Goal: Task Accomplishment & Management: Manage account settings

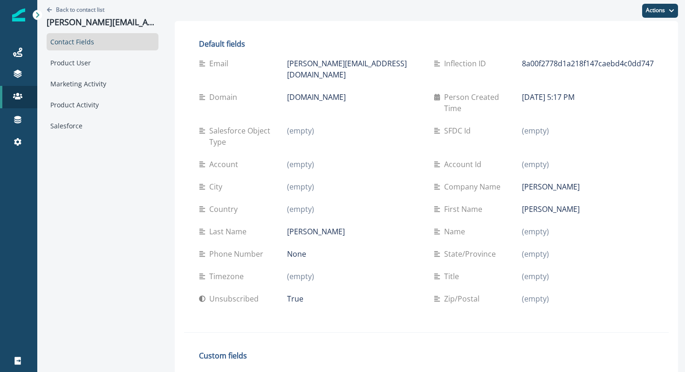
scroll to position [65, 0]
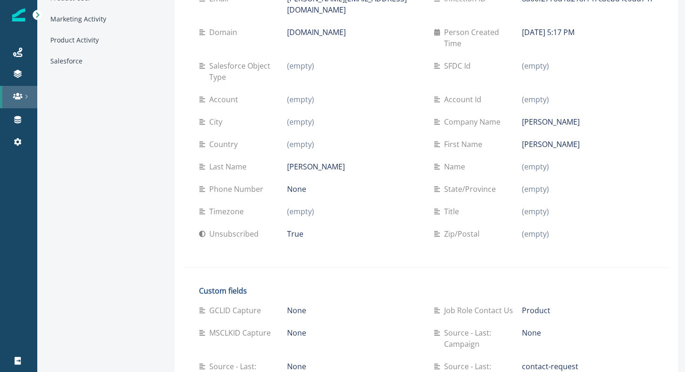
click at [25, 97] on icon at bounding box center [26, 96] width 5 height 5
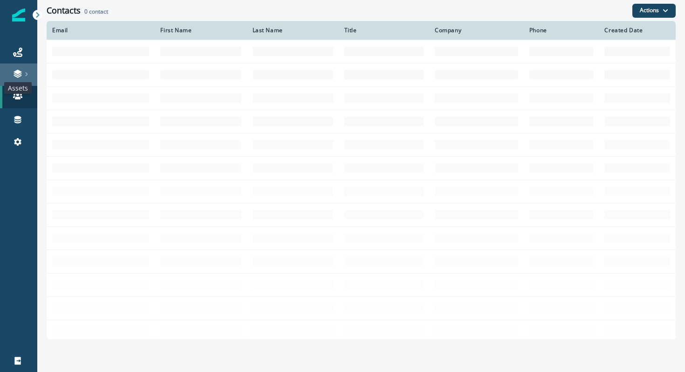
click at [19, 77] on icon at bounding box center [17, 73] width 9 height 9
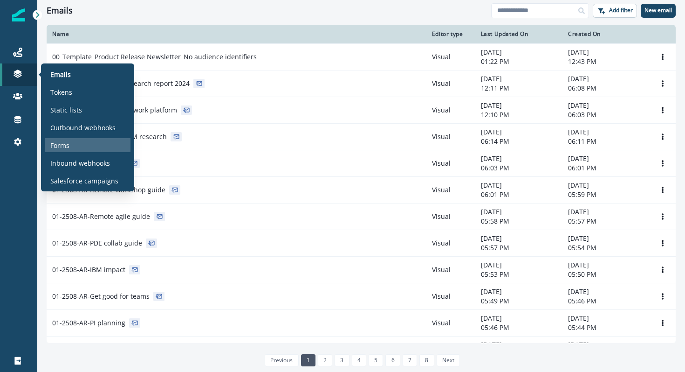
click at [62, 146] on p "Forms" at bounding box center [59, 145] width 19 height 10
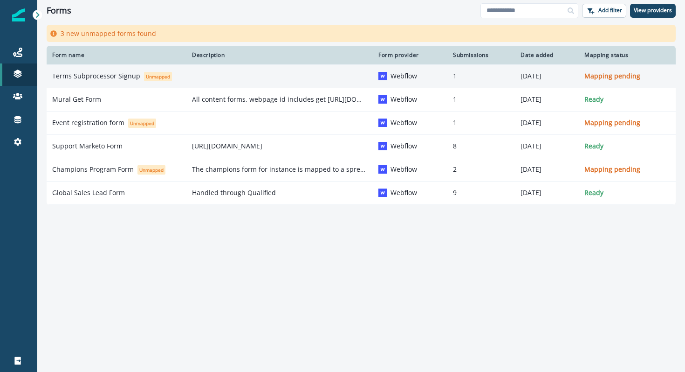
click at [100, 77] on p "Terms Subprocessor Signup" at bounding box center [96, 75] width 88 height 9
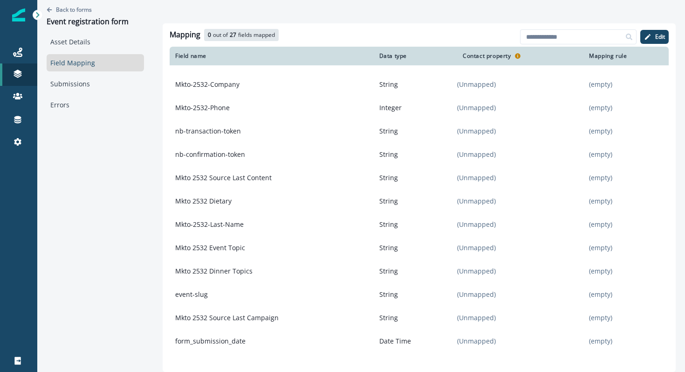
scroll to position [339, 0]
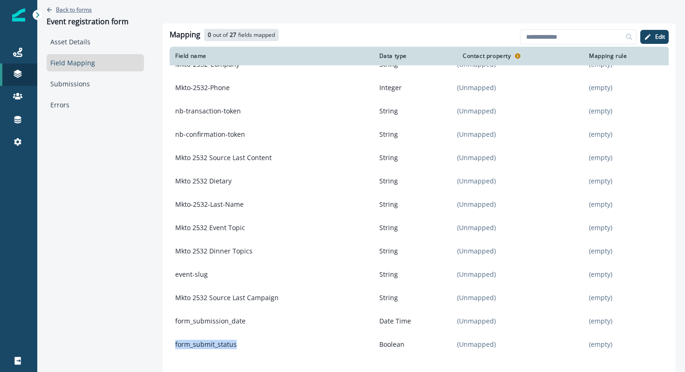
click at [76, 7] on p "Back to forms" at bounding box center [74, 10] width 36 height 8
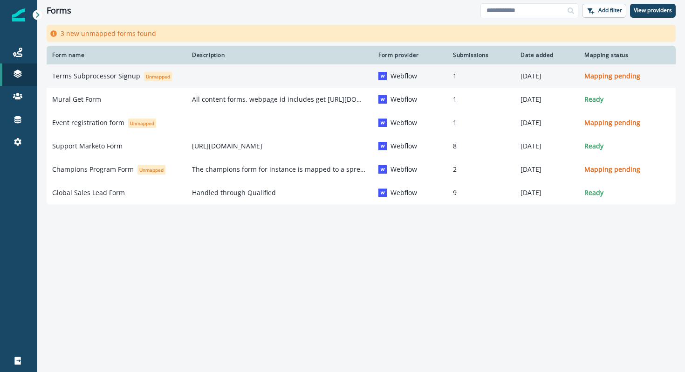
click at [93, 76] on p "Terms Subprocessor Signup" at bounding box center [96, 75] width 88 height 9
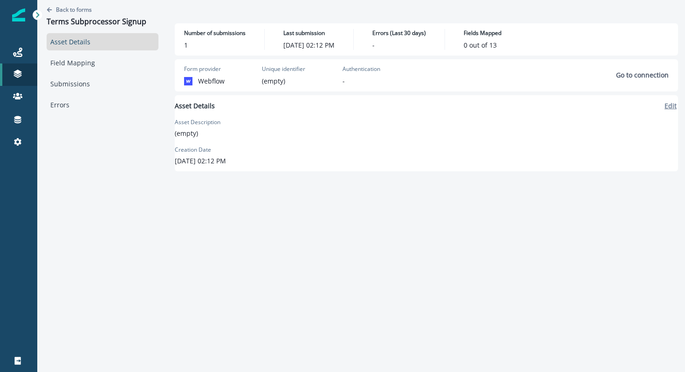
click at [665, 109] on p "Edit" at bounding box center [671, 105] width 12 height 9
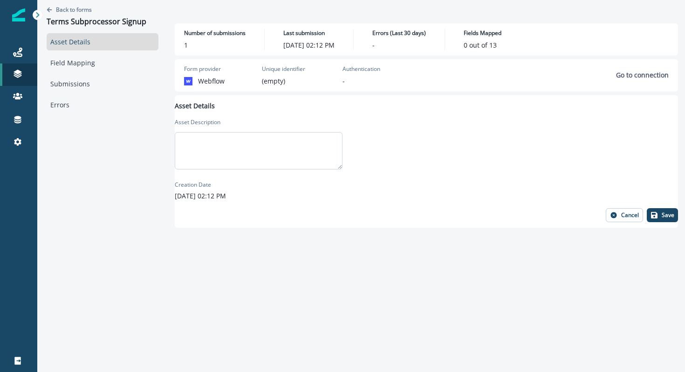
click at [285, 154] on textarea at bounding box center [259, 150] width 168 height 37
paste textarea "**********"
type textarea "**********"
click at [651, 215] on icon "button" at bounding box center [654, 215] width 7 height 7
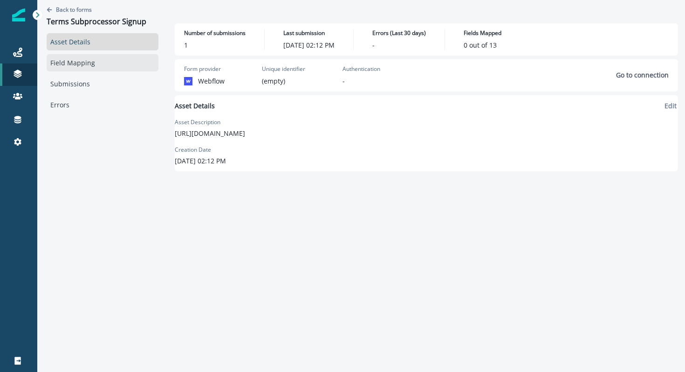
click at [92, 69] on link "Field Mapping" at bounding box center [103, 62] width 112 height 17
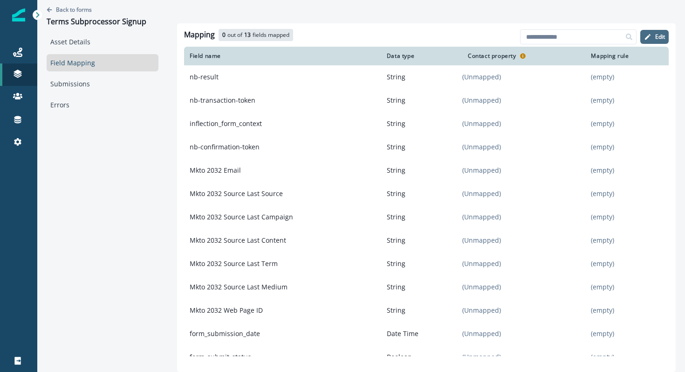
click at [656, 37] on p "Edit" at bounding box center [661, 37] width 10 height 7
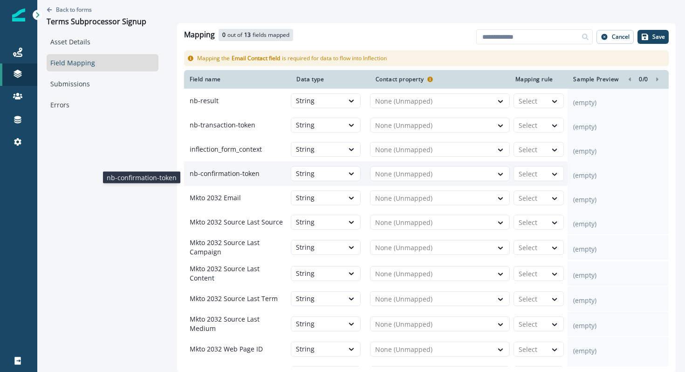
click at [243, 180] on p "nb-confirmation-token" at bounding box center [237, 173] width 107 height 17
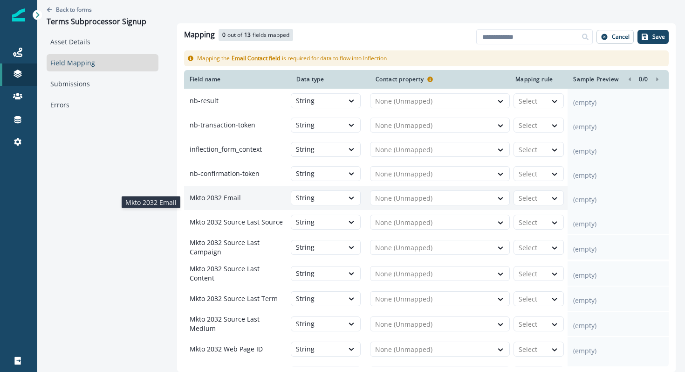
click at [221, 205] on p "Mkto 2032 Email" at bounding box center [237, 197] width 107 height 17
drag, startPoint x: 245, startPoint y: 200, endPoint x: 186, endPoint y: 202, distance: 58.8
click at [186, 202] on p "Mkto 2032 Email" at bounding box center [237, 197] width 107 height 17
copy p "Mkto 2032 Email"
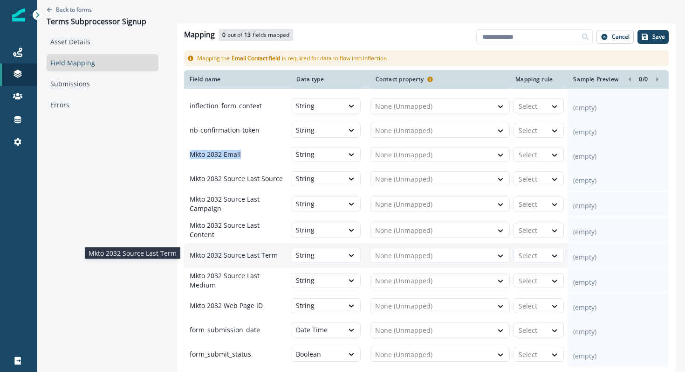
scroll to position [50, 0]
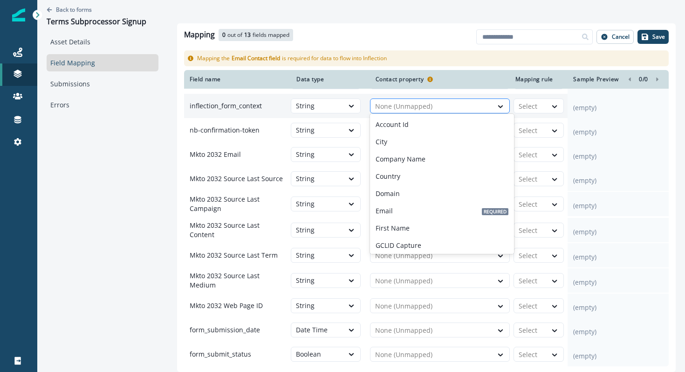
click at [396, 101] on div at bounding box center [431, 106] width 113 height 11
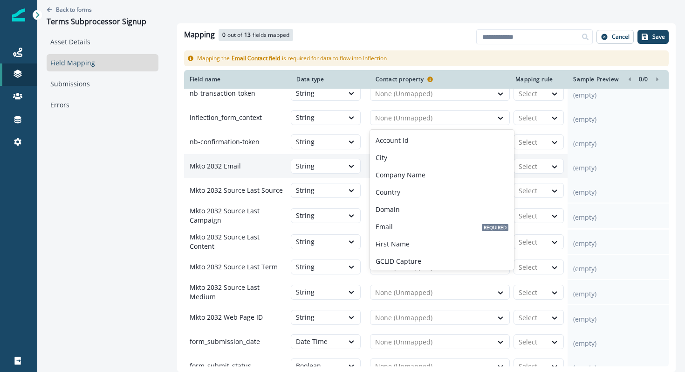
scroll to position [35, 0]
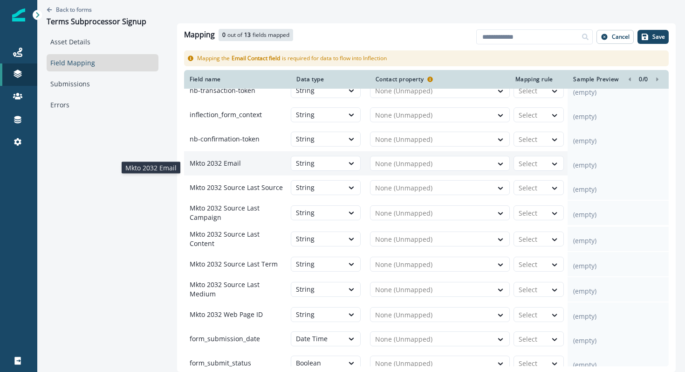
click at [262, 172] on p "Mkto 2032 Email" at bounding box center [237, 163] width 107 height 17
click at [392, 168] on div at bounding box center [431, 163] width 113 height 11
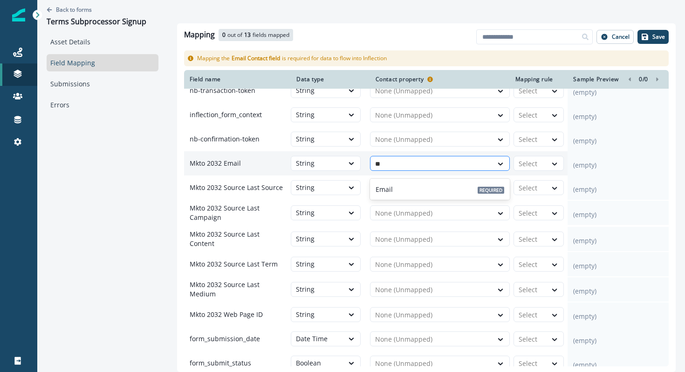
type input "***"
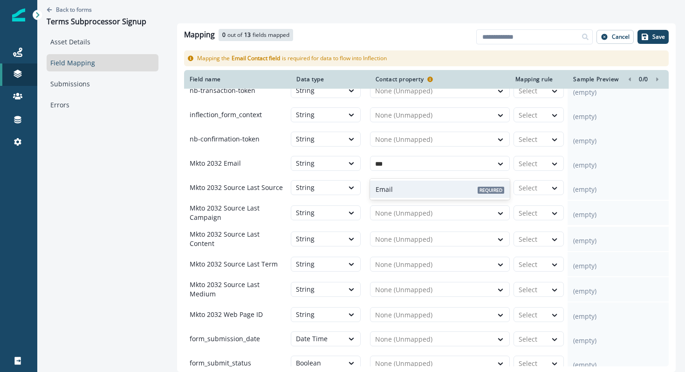
click at [401, 186] on div "Email Required" at bounding box center [440, 188] width 140 height 17
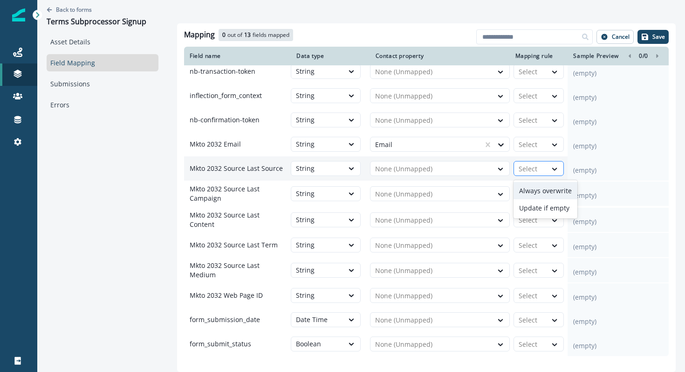
click at [531, 166] on div at bounding box center [531, 168] width 24 height 11
click at [532, 193] on div "Always overwrite" at bounding box center [546, 190] width 64 height 17
click at [537, 166] on div at bounding box center [531, 168] width 24 height 11
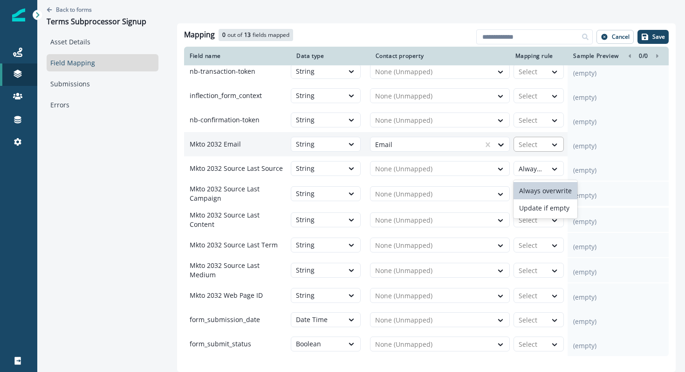
click at [532, 145] on div at bounding box center [531, 144] width 24 height 11
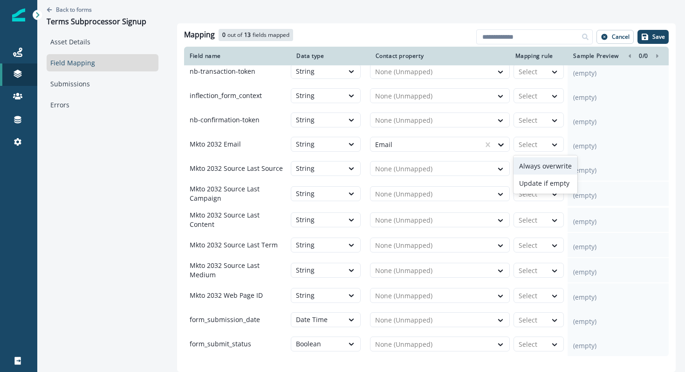
click at [532, 164] on div "Always overwrite" at bounding box center [546, 165] width 64 height 17
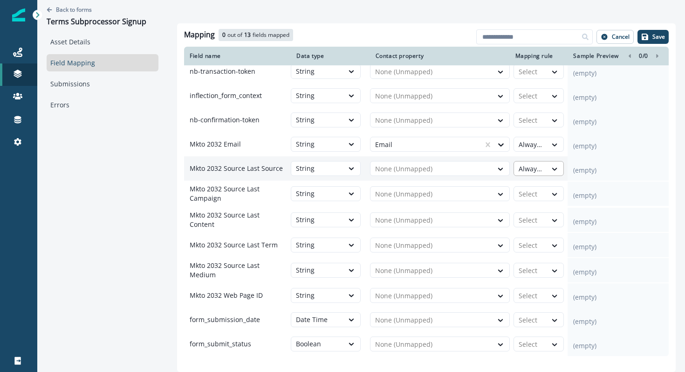
click at [541, 170] on div at bounding box center [531, 168] width 24 height 11
click at [587, 167] on p "(empty)" at bounding box center [618, 170] width 90 height 9
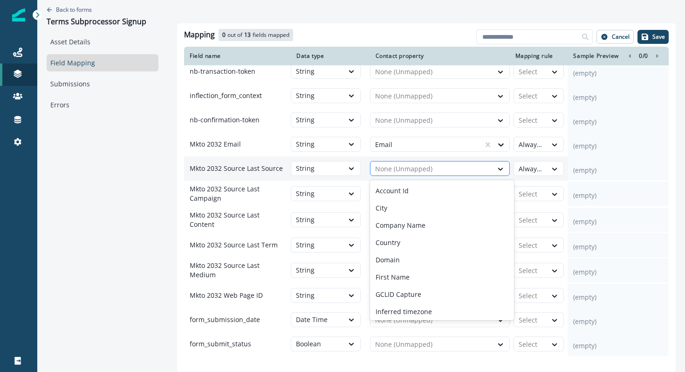
click at [408, 176] on div "None (Unmapped)" at bounding box center [432, 168] width 122 height 15
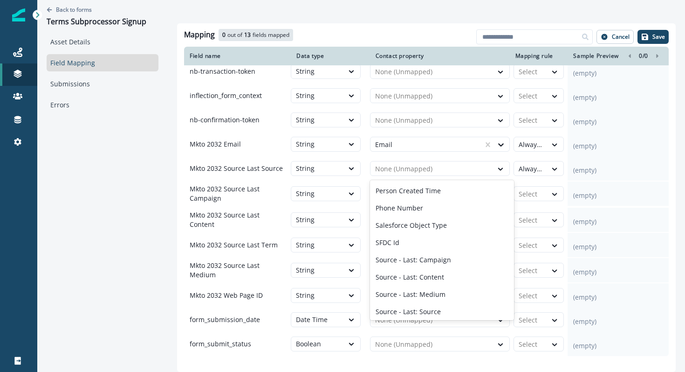
scroll to position [230, 0]
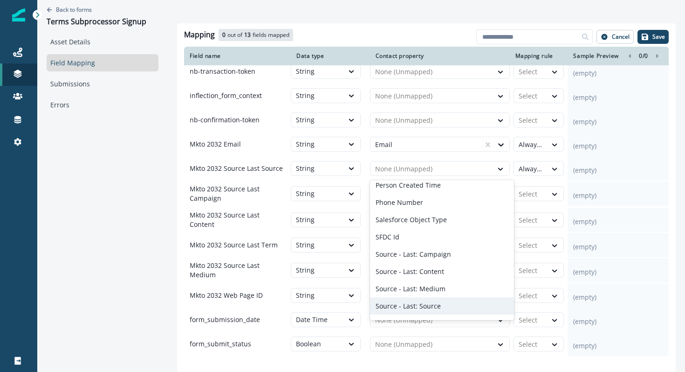
click at [401, 305] on p "Source - Last: Source" at bounding box center [408, 306] width 65 height 10
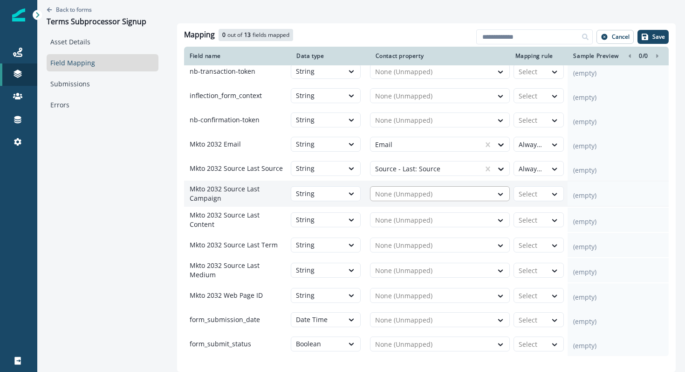
click at [409, 198] on div at bounding box center [431, 193] width 113 height 11
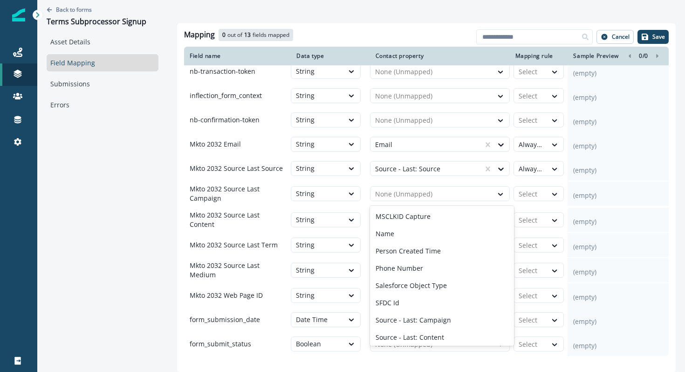
scroll to position [203, 0]
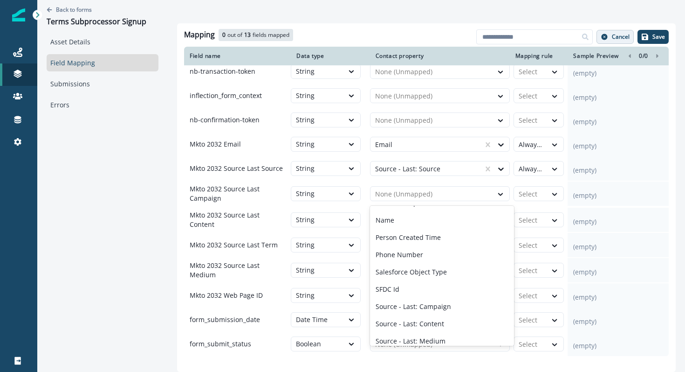
click at [627, 40] on p "Cancel" at bounding box center [621, 37] width 18 height 7
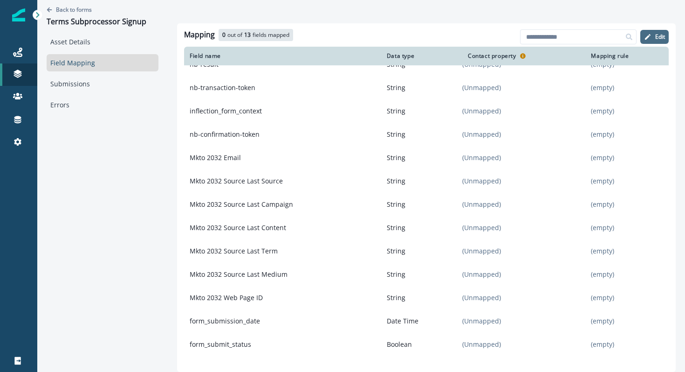
click at [662, 36] on p "Edit" at bounding box center [661, 37] width 10 height 7
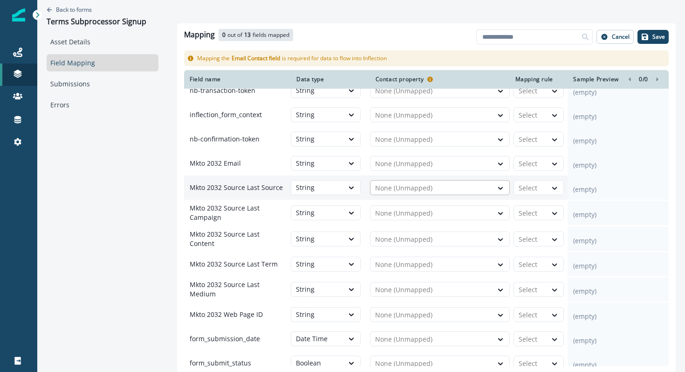
scroll to position [50, 0]
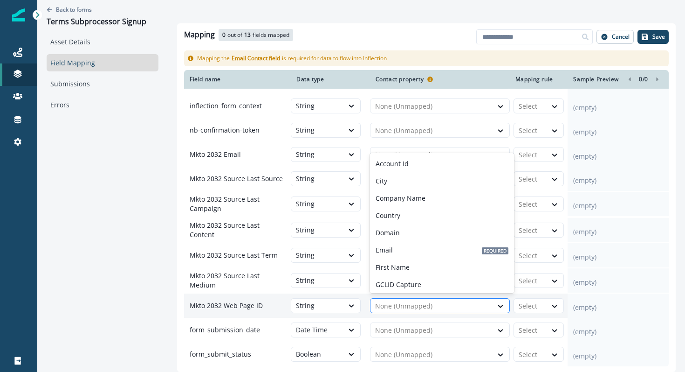
click at [430, 301] on div at bounding box center [431, 305] width 113 height 11
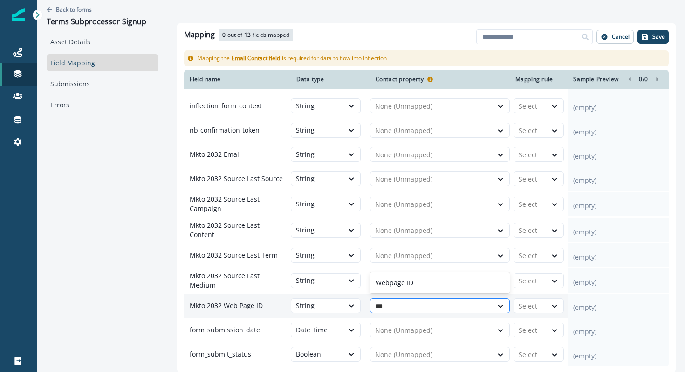
type input "****"
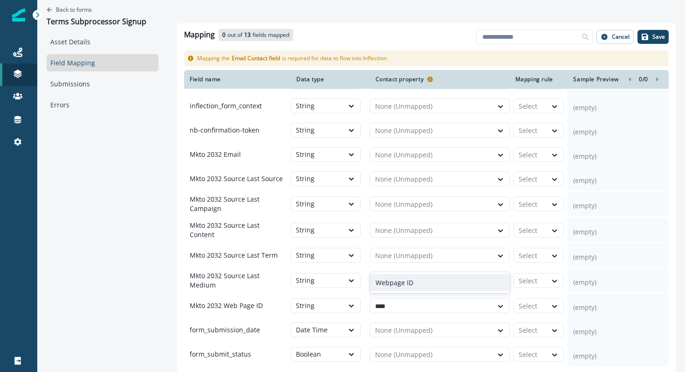
click at [437, 281] on div "Webpage ID" at bounding box center [440, 282] width 140 height 17
click at [437, 281] on div at bounding box center [431, 280] width 113 height 11
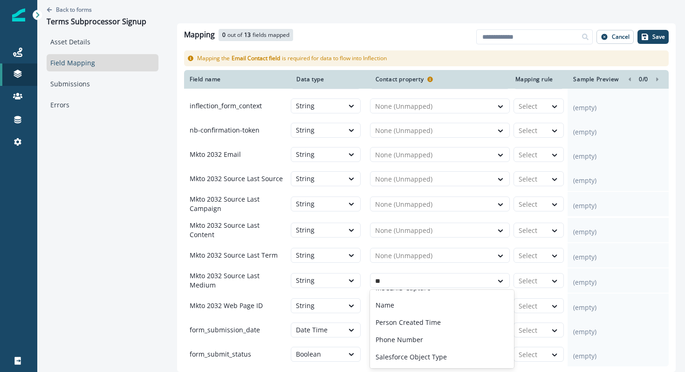
scroll to position [63, 0]
type input "***"
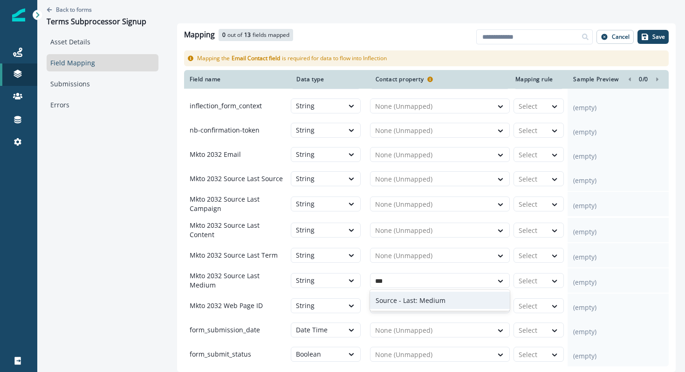
click at [439, 304] on p "Source - Last: Medium" at bounding box center [411, 300] width 70 height 10
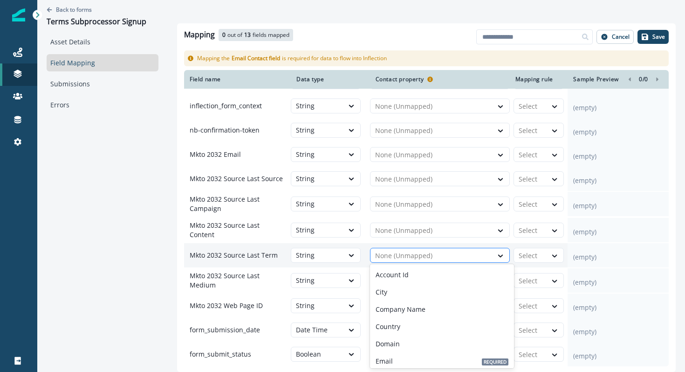
click at [426, 250] on div at bounding box center [431, 255] width 113 height 11
type input "***"
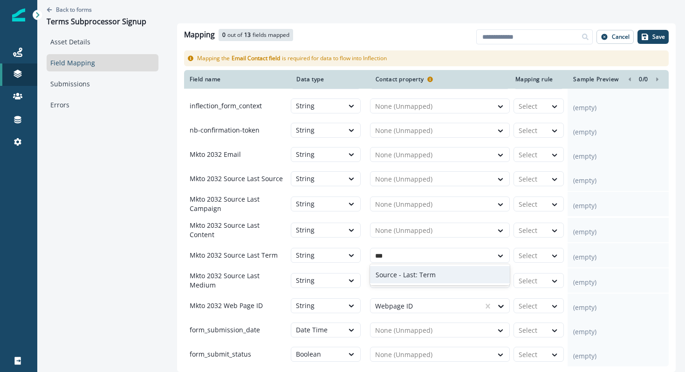
click at [429, 272] on p "Source - Last: Term" at bounding box center [406, 274] width 60 height 10
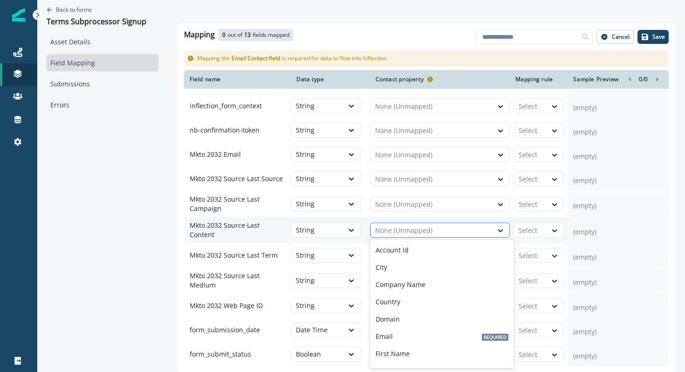
click at [426, 231] on div at bounding box center [431, 230] width 113 height 11
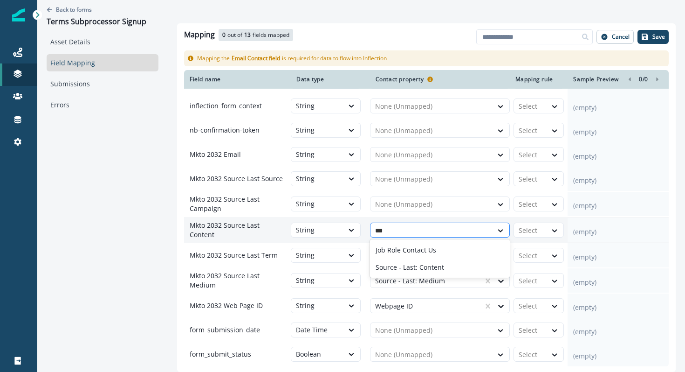
type input "****"
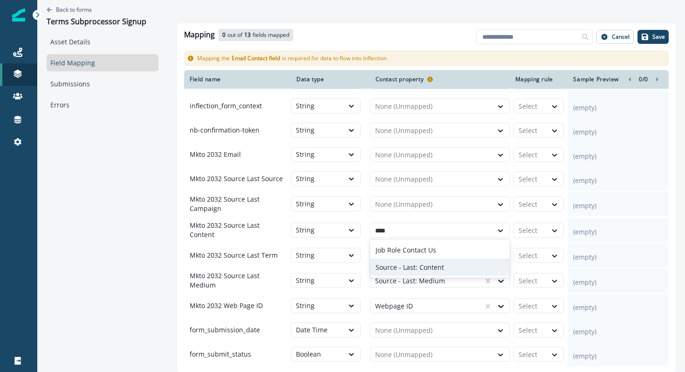
click at [426, 259] on div "Source - Last: Content" at bounding box center [440, 266] width 140 height 17
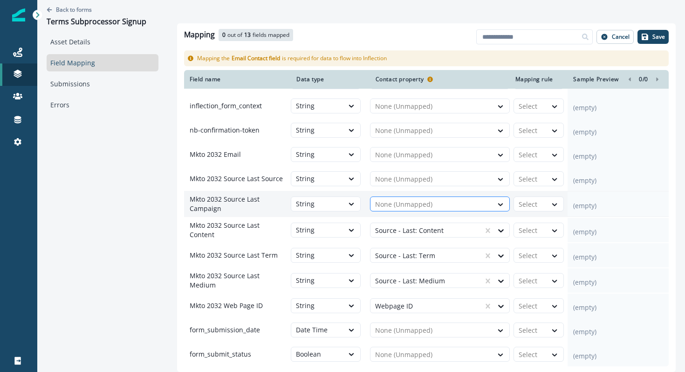
click at [412, 200] on div at bounding box center [431, 204] width 113 height 11
type input "****"
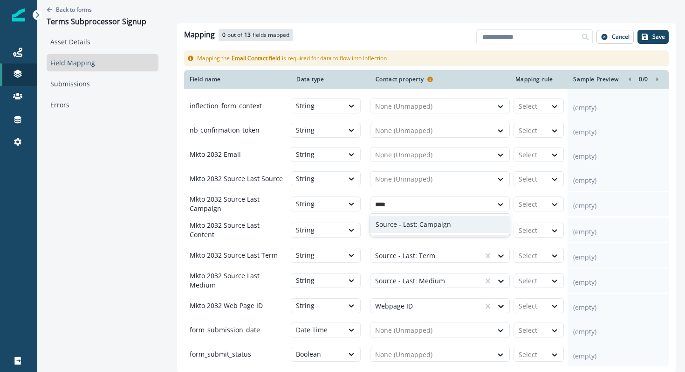
click at [404, 222] on p "Source - Last: Campaign" at bounding box center [414, 224] width 76 height 10
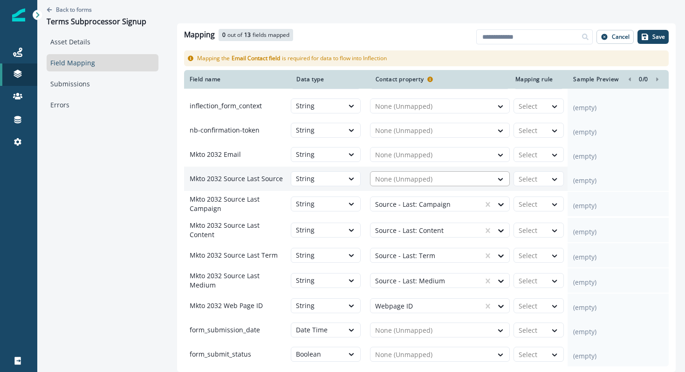
click at [402, 173] on div at bounding box center [431, 178] width 113 height 11
type input "****"
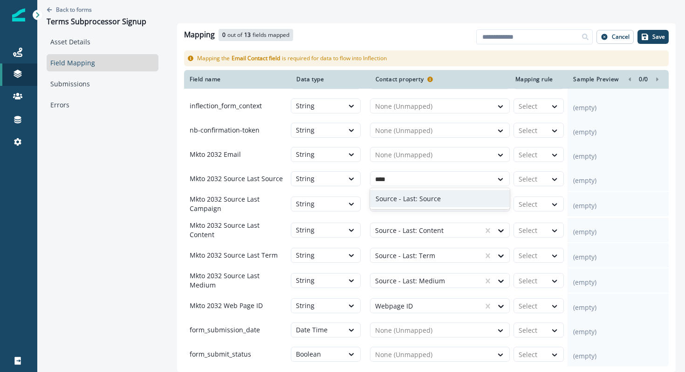
click at [409, 195] on p "Source - Last: Source" at bounding box center [408, 198] width 65 height 10
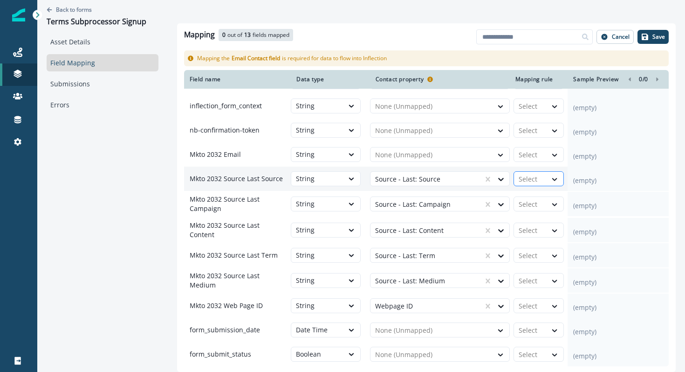
click at [526, 172] on div "Select" at bounding box center [530, 179] width 33 height 15
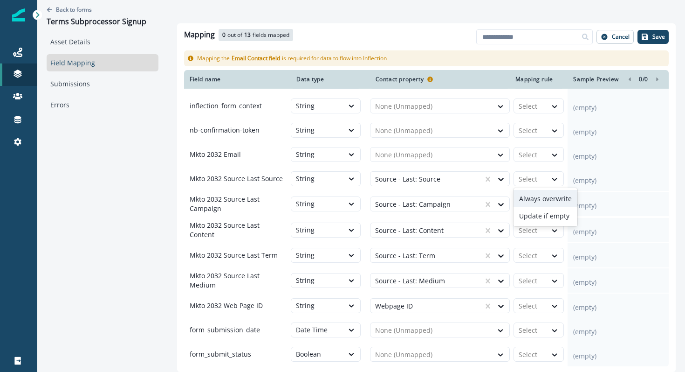
click at [534, 197] on div "Always overwrite" at bounding box center [546, 198] width 64 height 17
click at [534, 199] on div at bounding box center [531, 204] width 24 height 11
click at [534, 221] on div "Always overwrite" at bounding box center [546, 223] width 64 height 17
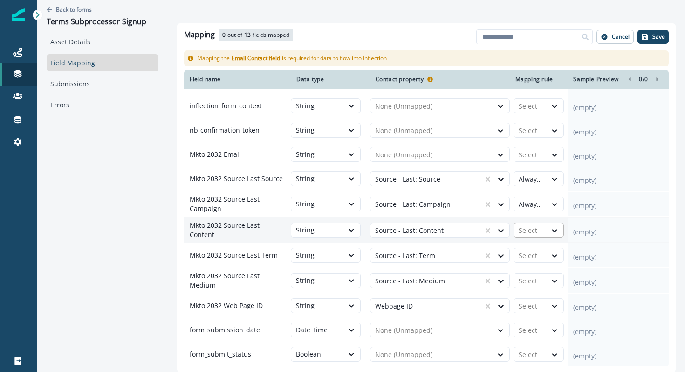
click at [534, 231] on div at bounding box center [531, 230] width 24 height 11
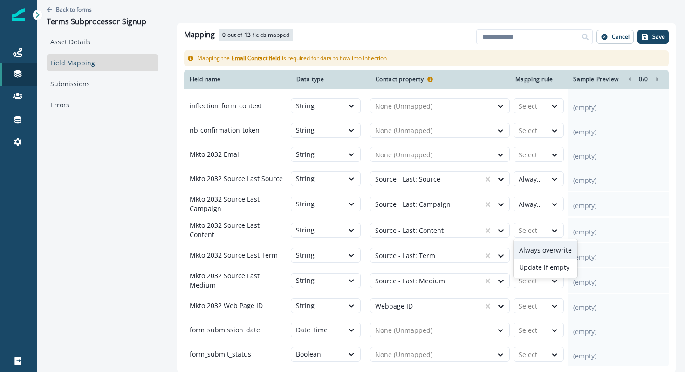
click at [538, 248] on div "Always overwrite" at bounding box center [546, 249] width 64 height 17
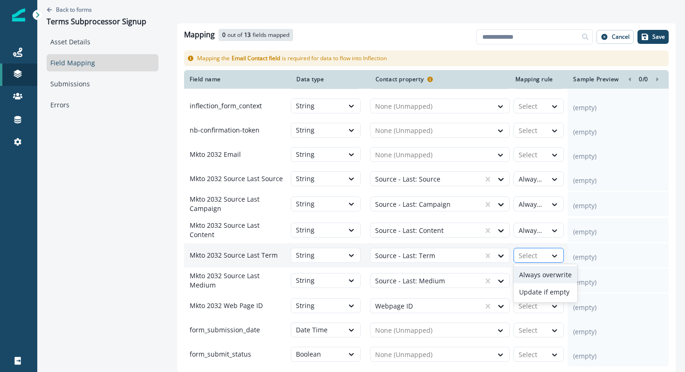
click at [538, 250] on div at bounding box center [531, 255] width 24 height 11
click at [538, 269] on div "Always overwrite" at bounding box center [546, 274] width 64 height 17
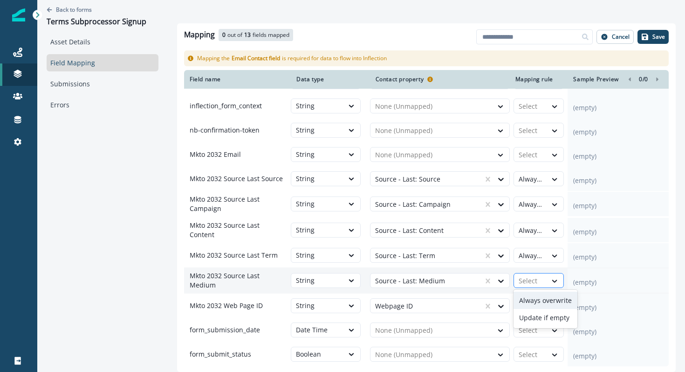
click at [538, 283] on div at bounding box center [531, 280] width 24 height 11
click at [538, 299] on div "Always overwrite" at bounding box center [546, 299] width 64 height 17
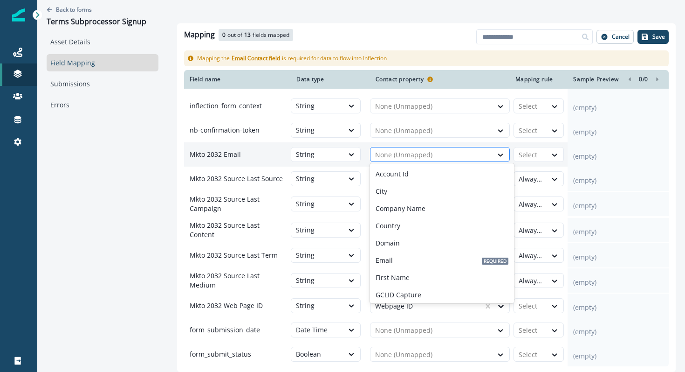
click at [432, 159] on div "None (Unmapped)" at bounding box center [432, 154] width 122 height 15
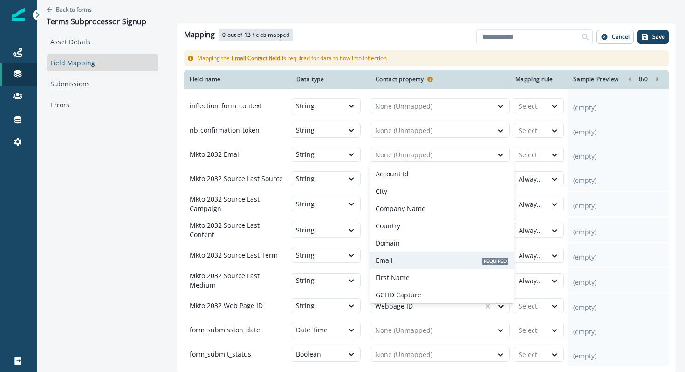
click at [400, 264] on div "Email Required" at bounding box center [442, 259] width 144 height 17
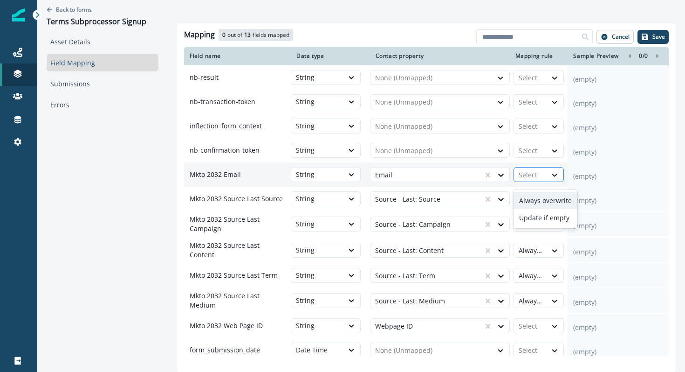
click at [519, 176] on input "text" at bounding box center [520, 174] width 2 height 9
click at [522, 192] on div "Always overwrite" at bounding box center [546, 200] width 64 height 17
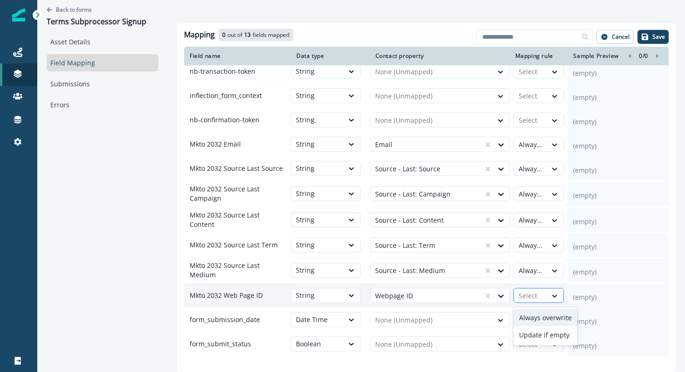
click at [546, 296] on div "Select" at bounding box center [530, 295] width 33 height 15
click at [543, 313] on div "Always overwrite" at bounding box center [546, 317] width 64 height 17
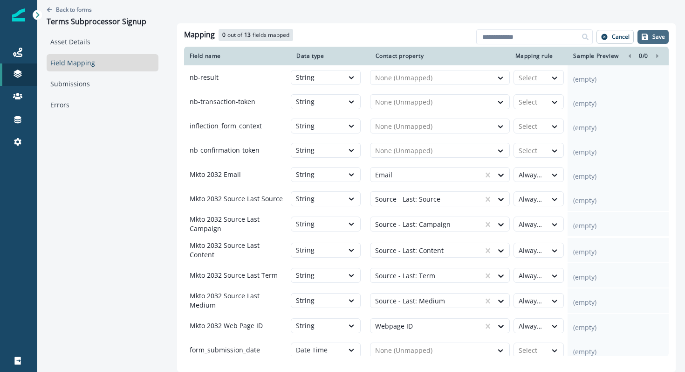
click at [652, 39] on button "Save" at bounding box center [653, 37] width 31 height 14
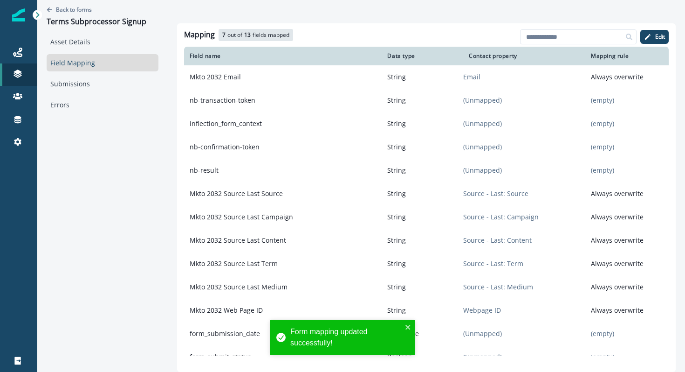
click at [114, 63] on link "Field Mapping" at bounding box center [103, 62] width 112 height 17
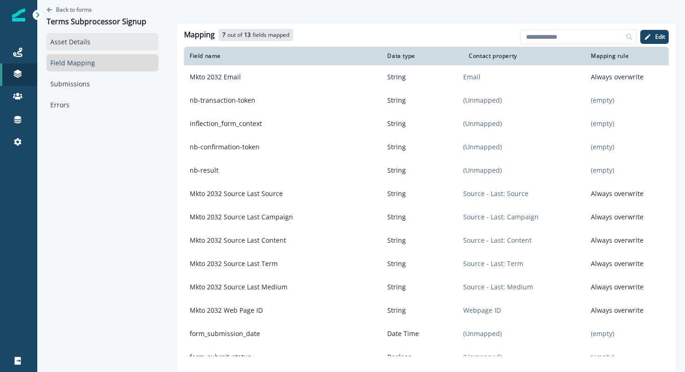
click at [79, 41] on link "Asset Details" at bounding box center [103, 41] width 112 height 17
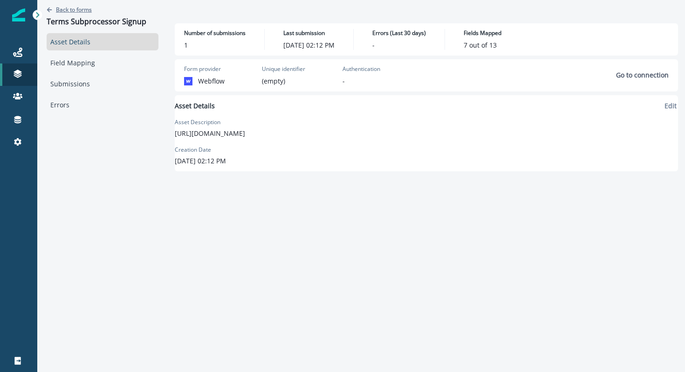
click at [76, 9] on p "Back to forms" at bounding box center [74, 10] width 36 height 8
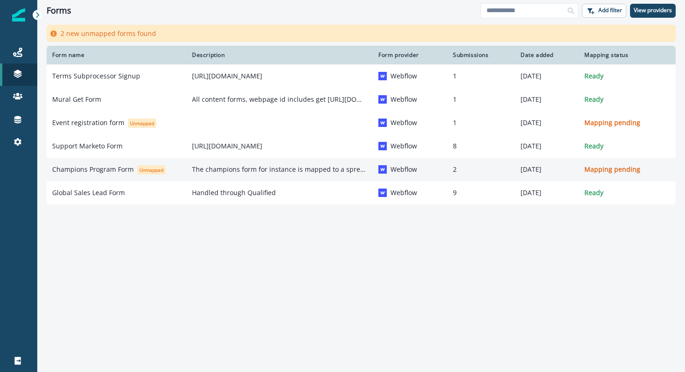
click at [230, 173] on p "The champions form for instance is mapped to a spreadsheet through Zapier." at bounding box center [279, 169] width 175 height 9
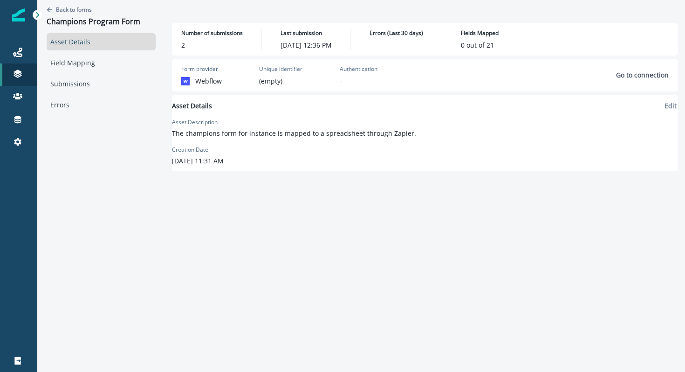
click at [664, 99] on div "Asset Details Edit Asset Description The champions form for instance is mapped …" at bounding box center [425, 133] width 506 height 76
click at [665, 104] on p "Edit" at bounding box center [671, 105] width 12 height 9
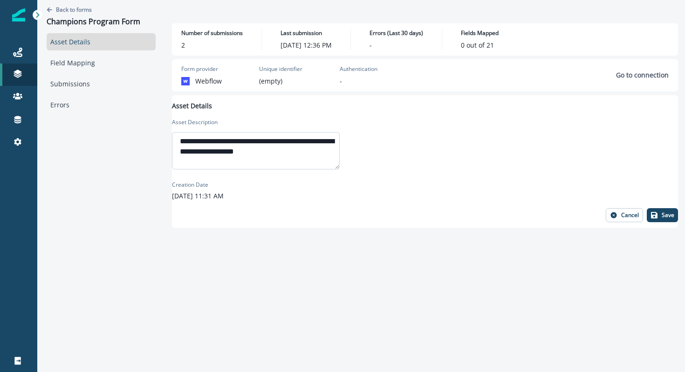
click at [226, 151] on textarea "**********" at bounding box center [256, 150] width 168 height 37
drag, startPoint x: 195, startPoint y: 152, endPoint x: 174, endPoint y: 138, distance: 25.4
click at [174, 138] on div "**********" at bounding box center [425, 161] width 506 height 132
click at [337, 142] on textarea "**********" at bounding box center [256, 150] width 168 height 37
type textarea "**********"
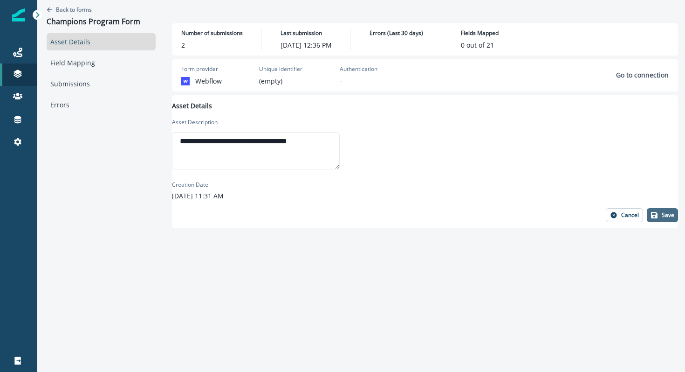
click at [651, 214] on icon "button" at bounding box center [654, 215] width 7 height 7
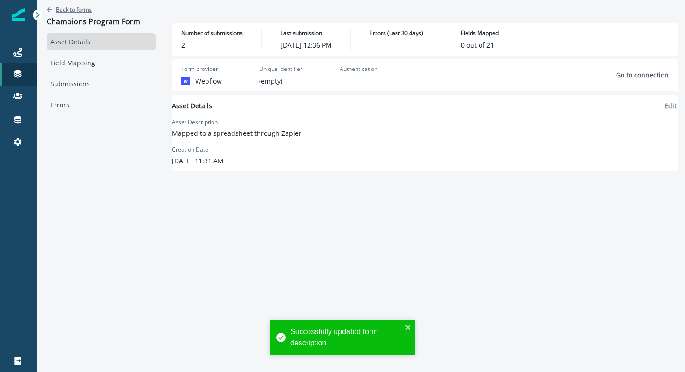
click at [76, 11] on p "Back to forms" at bounding box center [74, 10] width 36 height 8
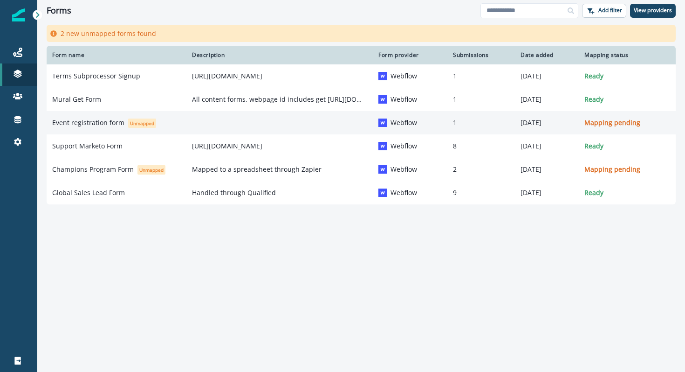
click at [132, 124] on span "Unmapped" at bounding box center [142, 122] width 28 height 9
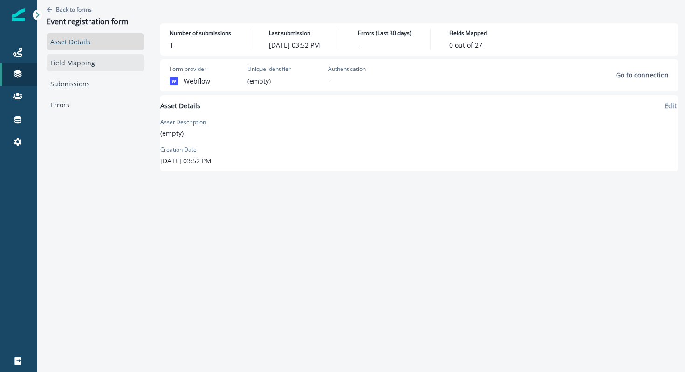
click at [75, 69] on link "Field Mapping" at bounding box center [95, 62] width 97 height 17
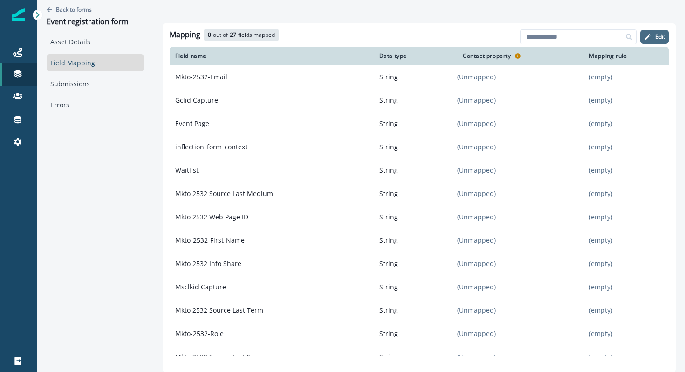
click at [650, 31] on button "Edit" at bounding box center [655, 37] width 28 height 14
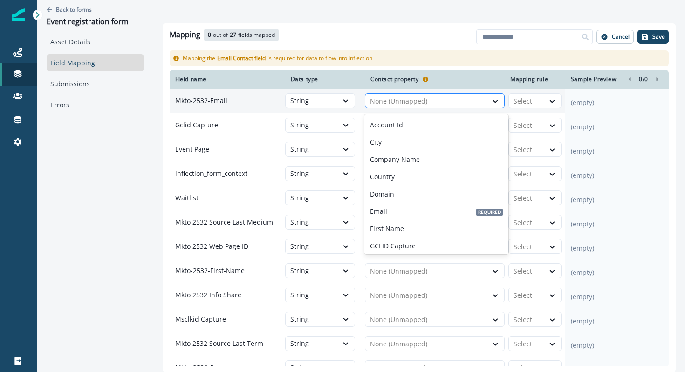
click at [392, 102] on div at bounding box center [426, 101] width 113 height 11
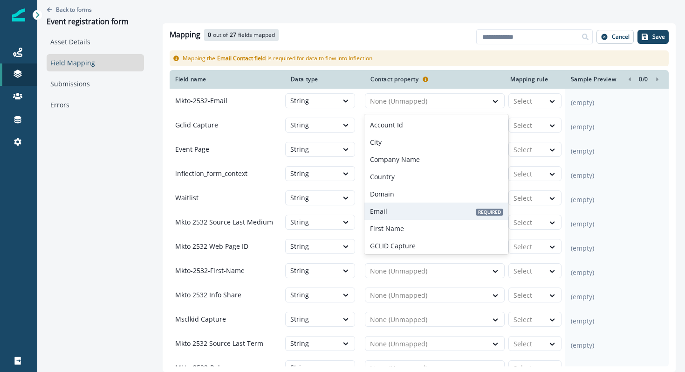
click at [383, 214] on p "Email" at bounding box center [378, 211] width 17 height 10
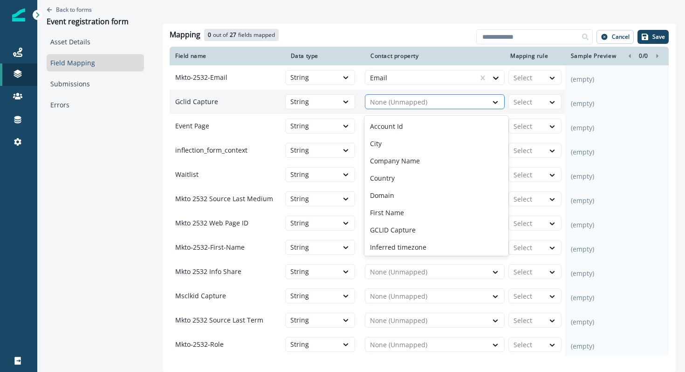
click at [387, 106] on div at bounding box center [426, 102] width 113 height 11
type input "**"
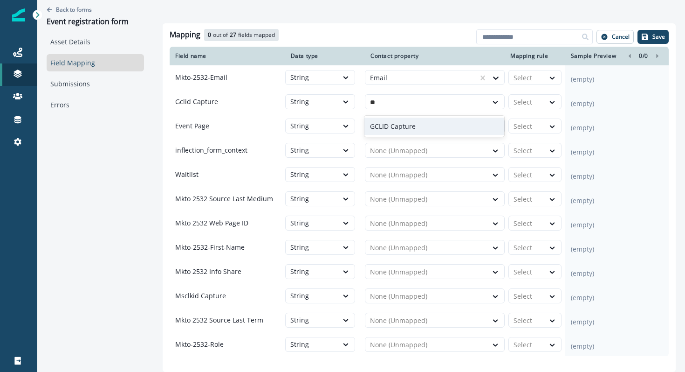
click at [387, 126] on p "GCLID Capture" at bounding box center [393, 126] width 46 height 10
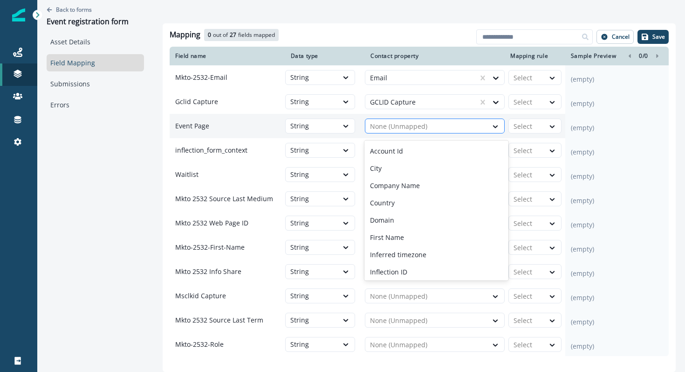
click at [387, 128] on div at bounding box center [426, 126] width 113 height 11
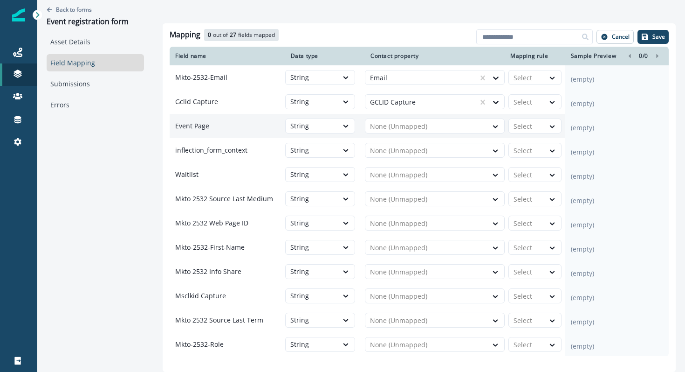
click at [246, 138] on td "Event Page" at bounding box center [228, 126] width 116 height 24
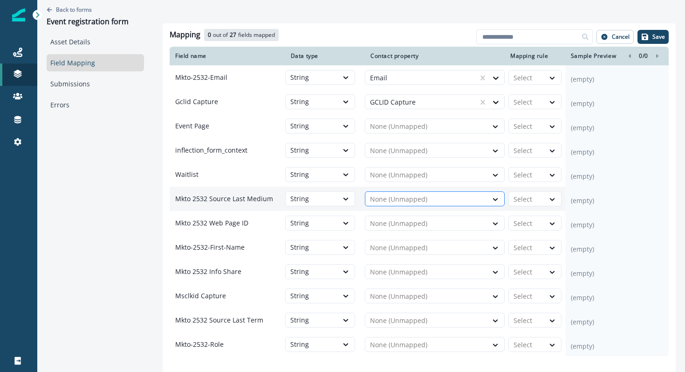
click at [388, 205] on div at bounding box center [426, 198] width 113 height 11
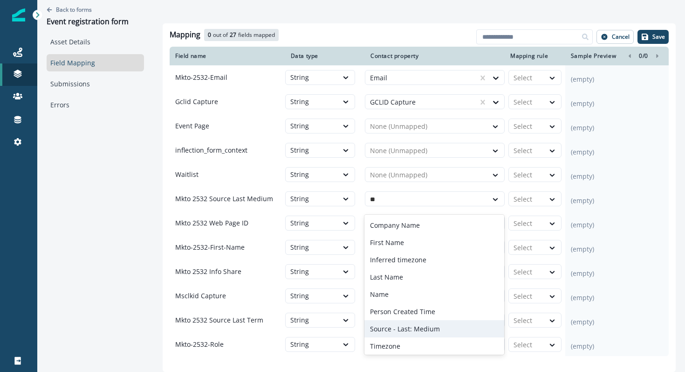
type input "***"
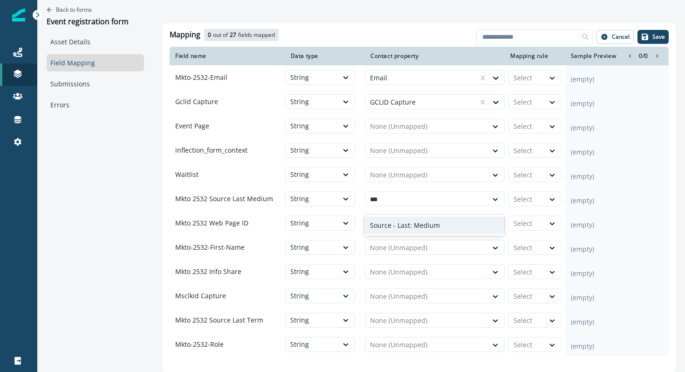
click at [405, 224] on p "Source - Last: Medium" at bounding box center [405, 225] width 70 height 10
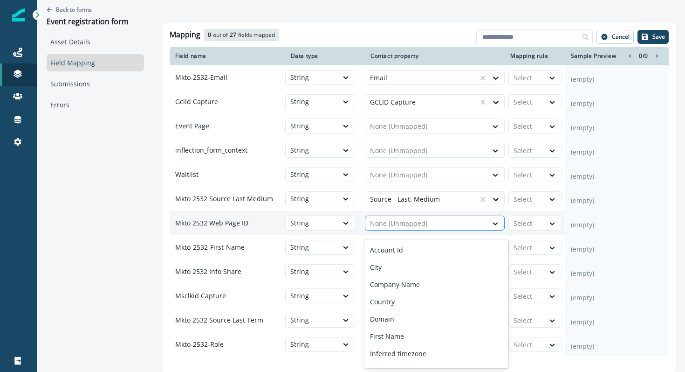
click at [406, 225] on div at bounding box center [426, 223] width 113 height 11
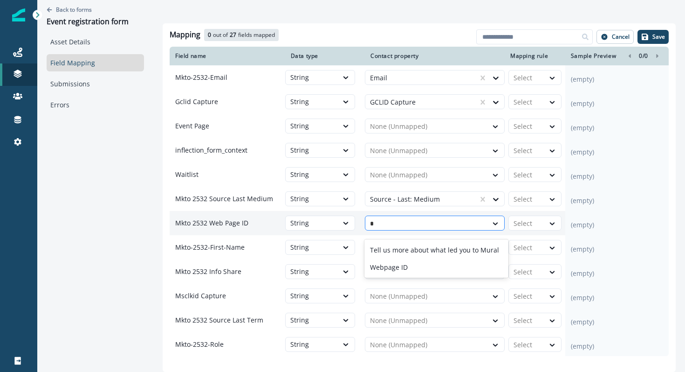
type input "**"
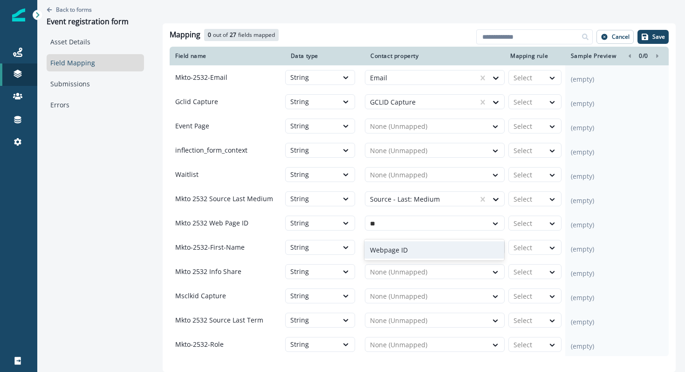
click at [404, 256] on div "Webpage ID" at bounding box center [435, 249] width 140 height 17
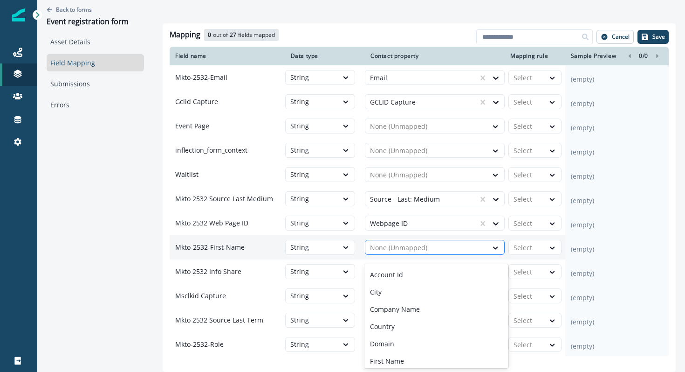
click at [404, 253] on div at bounding box center [426, 247] width 113 height 11
type input "**"
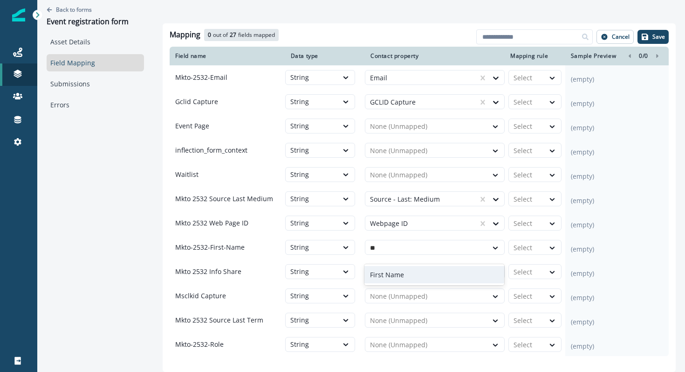
click at [407, 271] on div "First Name" at bounding box center [435, 274] width 140 height 17
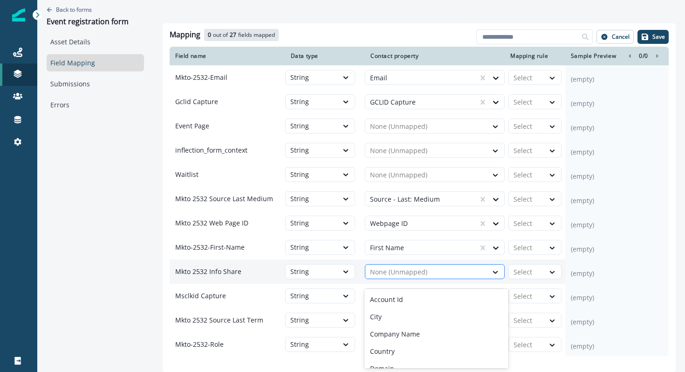
click at [407, 276] on div at bounding box center [426, 271] width 113 height 11
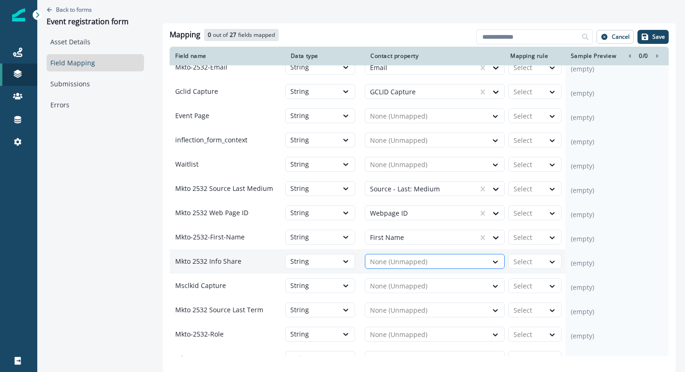
scroll to position [17, 0]
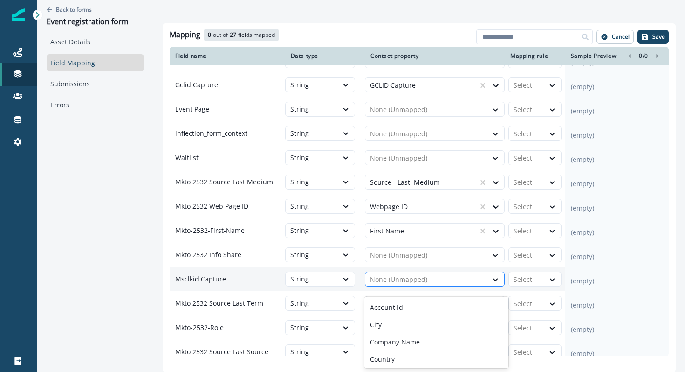
click at [407, 282] on div at bounding box center [426, 279] width 113 height 11
type input "***"
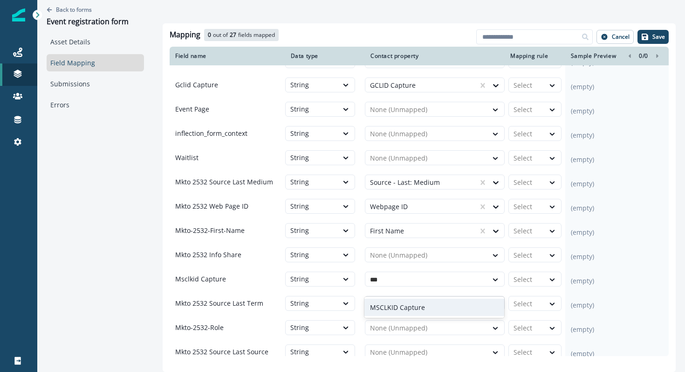
click at [411, 304] on p "MSCLKID Capture" at bounding box center [397, 307] width 55 height 10
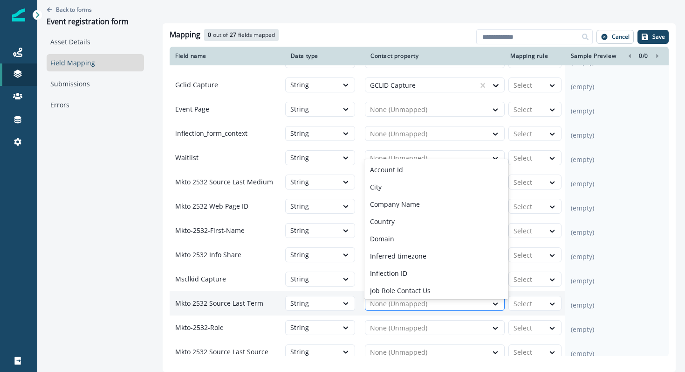
click at [411, 306] on div at bounding box center [426, 303] width 113 height 11
type input "*"
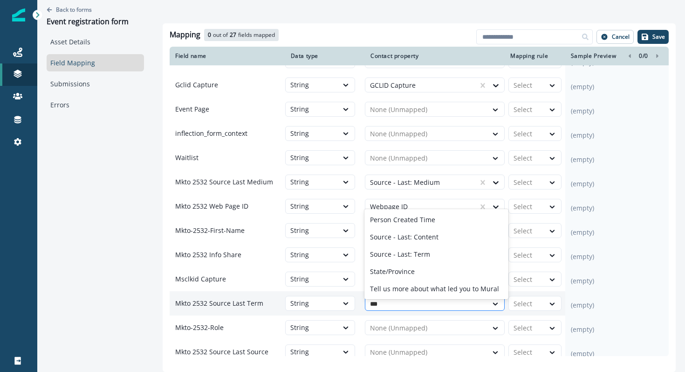
type input "****"
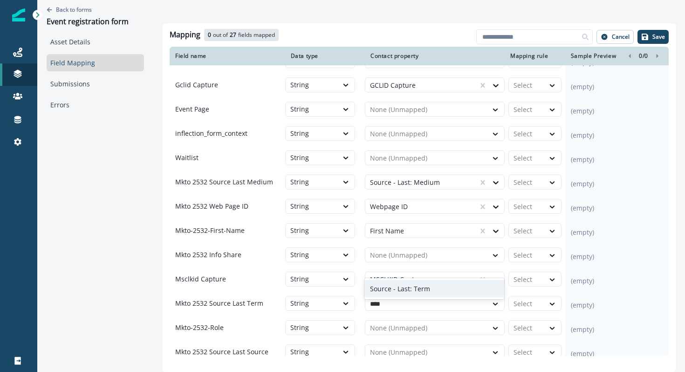
click at [419, 289] on p "Source - Last: Term" at bounding box center [400, 288] width 60 height 10
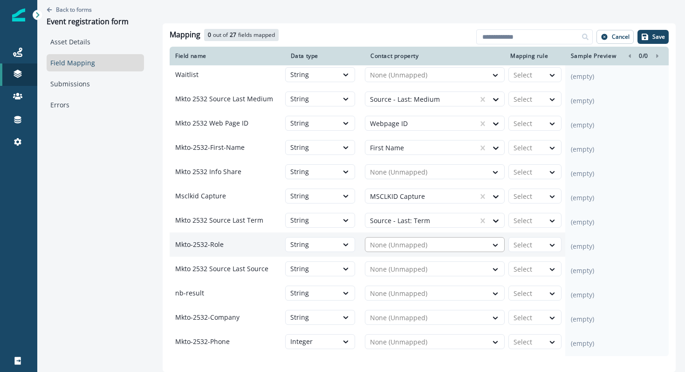
scroll to position [102, 0]
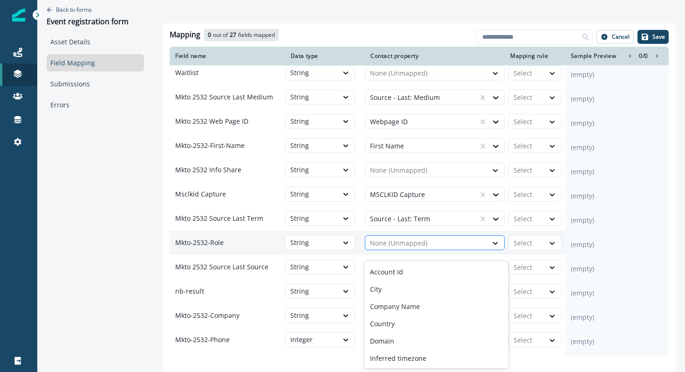
click at [374, 249] on div at bounding box center [426, 242] width 113 height 11
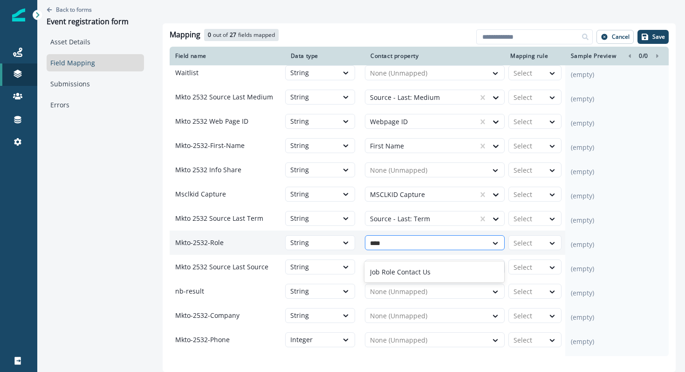
type input "*****"
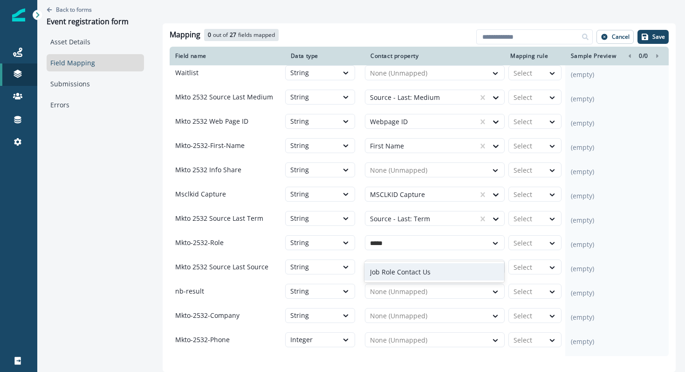
click at [377, 266] on div "Job Role Contact Us" at bounding box center [435, 271] width 140 height 17
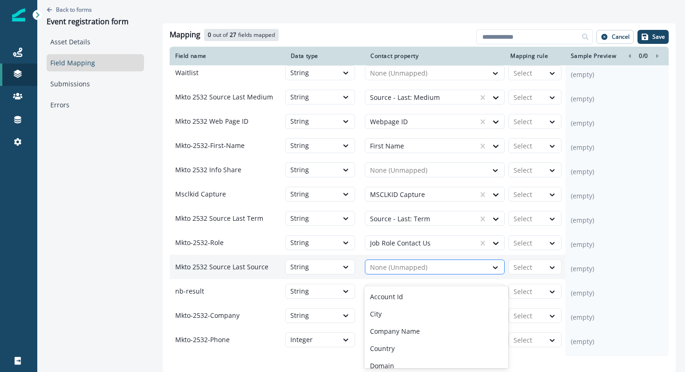
click at [380, 271] on div at bounding box center [426, 267] width 113 height 11
type input "****"
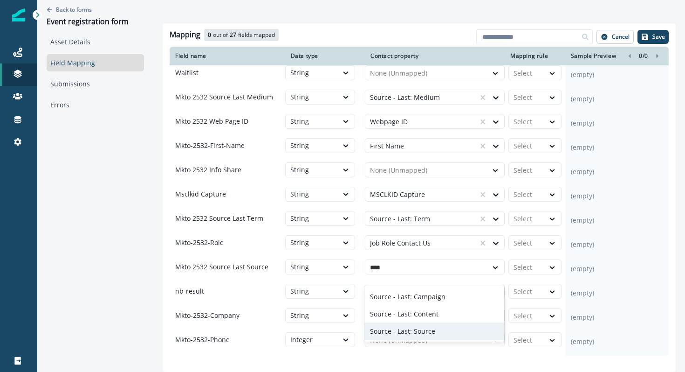
click at [391, 325] on div "Source - Last: Source" at bounding box center [435, 330] width 140 height 17
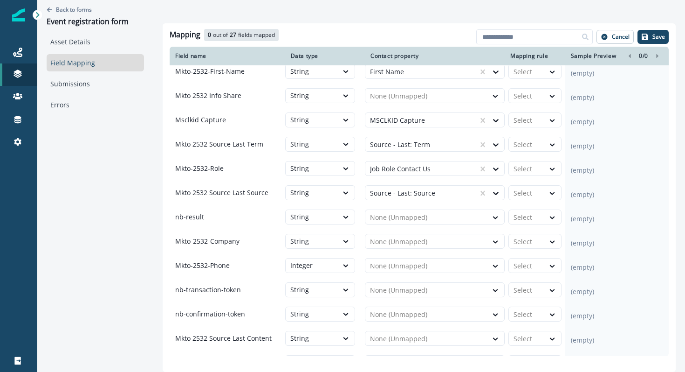
scroll to position [182, 0]
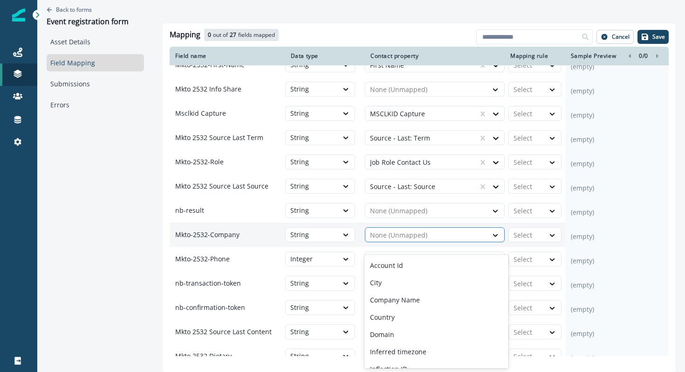
click at [397, 241] on div at bounding box center [426, 234] width 113 height 11
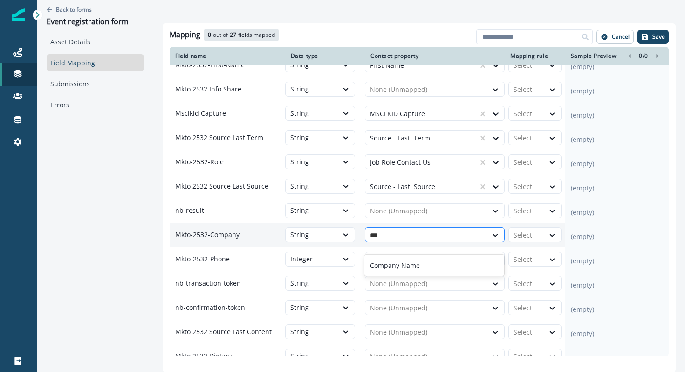
type input "****"
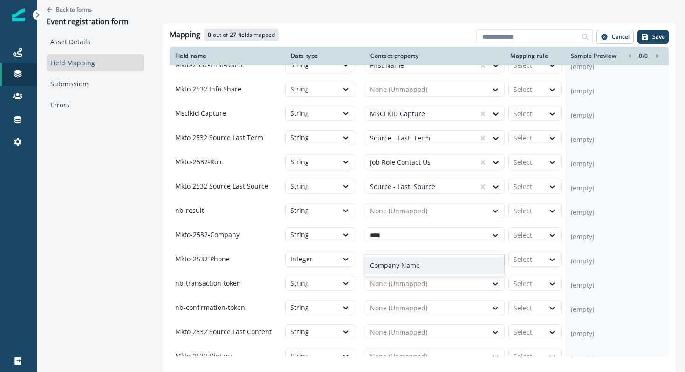
click at [398, 258] on div "Company Name" at bounding box center [435, 264] width 140 height 17
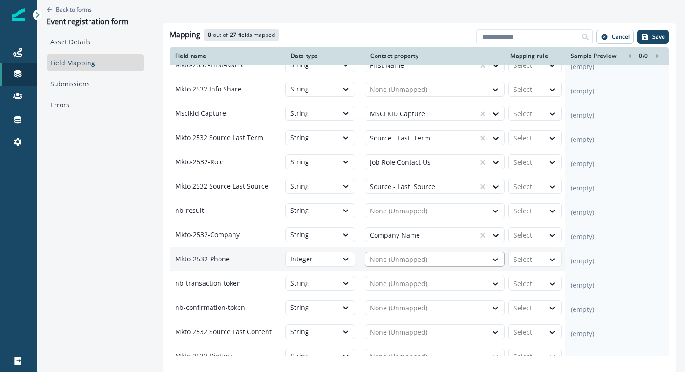
click at [394, 265] on div at bounding box center [426, 259] width 113 height 11
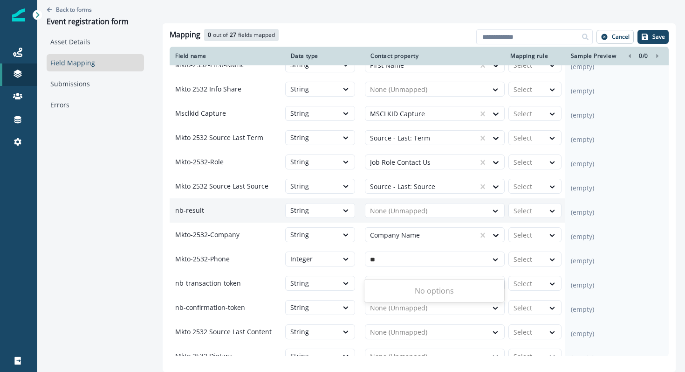
type input "*"
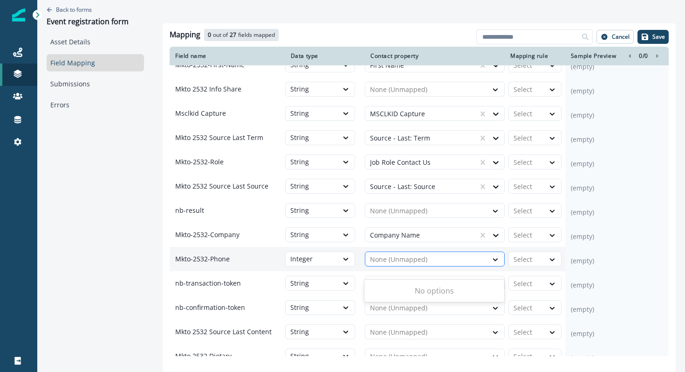
click at [406, 267] on div "None (Unmapped)" at bounding box center [427, 259] width 122 height 15
click at [407, 265] on div at bounding box center [426, 259] width 113 height 11
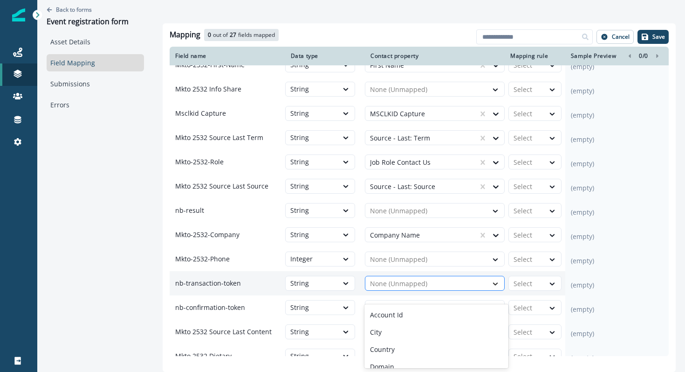
click at [497, 288] on icon at bounding box center [495, 283] width 8 height 9
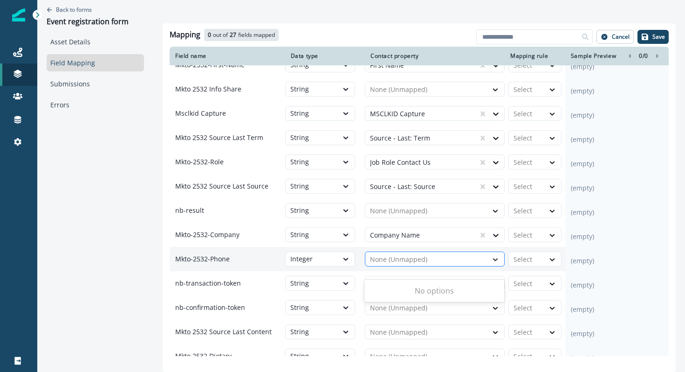
click at [499, 264] on icon at bounding box center [495, 259] width 8 height 9
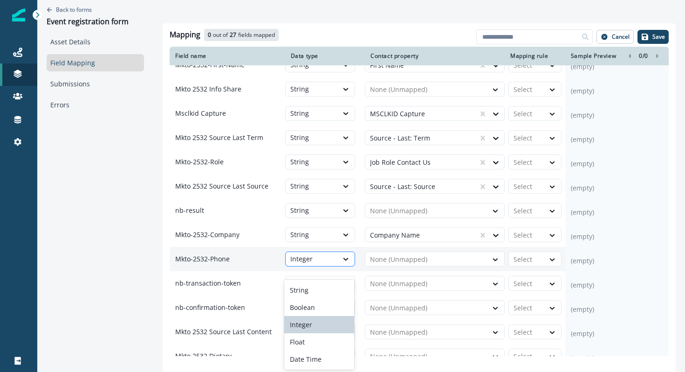
click at [324, 262] on div "Integer" at bounding box center [312, 258] width 52 height 11
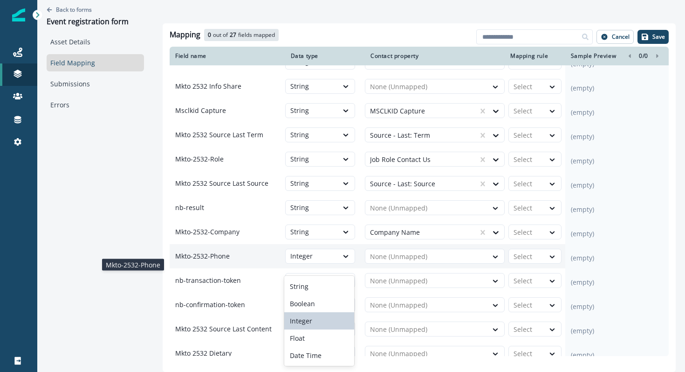
scroll to position [186, 0]
click at [268, 263] on p "Mkto-2532-Phone" at bounding box center [228, 255] width 116 height 17
click at [326, 260] on div "Integer" at bounding box center [311, 254] width 43 height 9
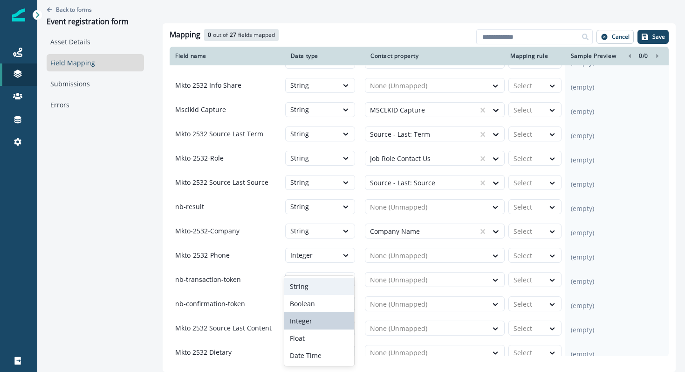
click at [313, 287] on div "String" at bounding box center [319, 285] width 70 height 17
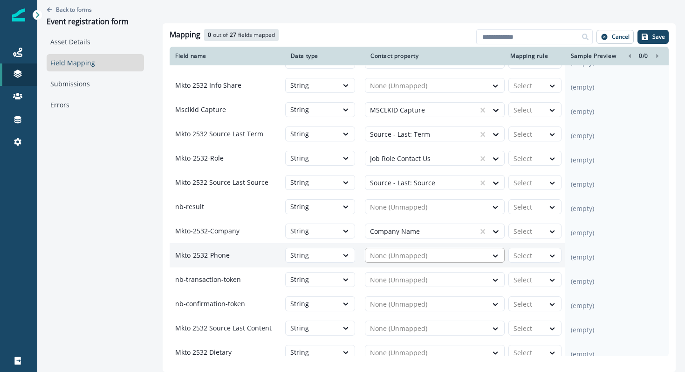
click at [374, 261] on div at bounding box center [426, 255] width 113 height 11
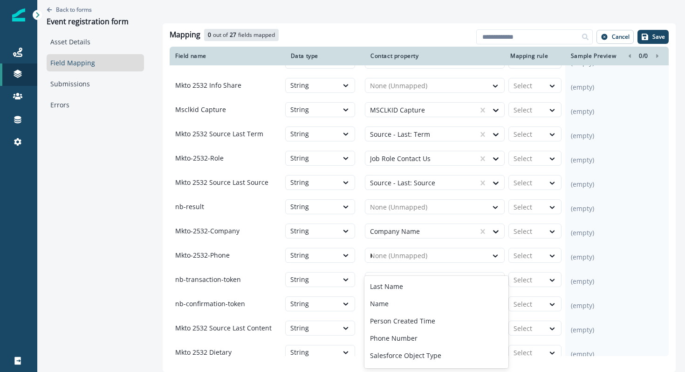
scroll to position [0, 0]
type input "****"
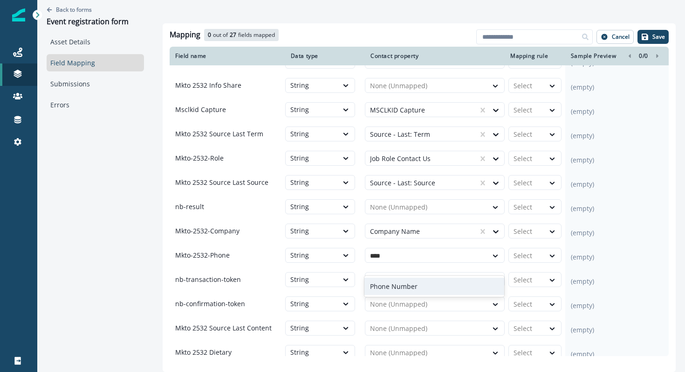
click at [390, 285] on p "Phone Number" at bounding box center [394, 286] width 48 height 10
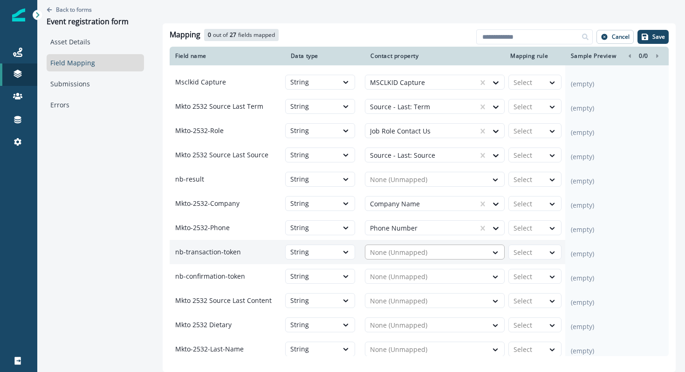
scroll to position [215, 0]
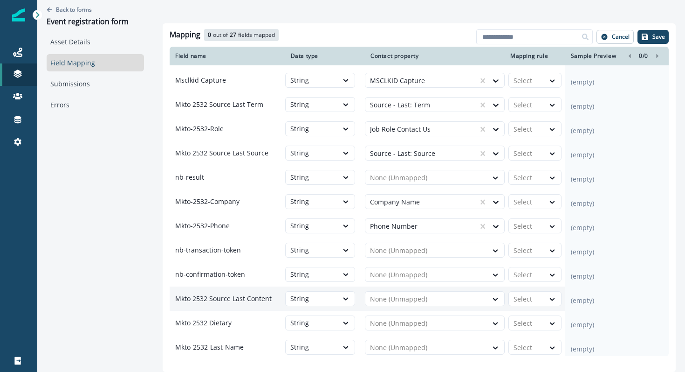
click at [393, 301] on td "None (Unmapped)" at bounding box center [435, 298] width 140 height 24
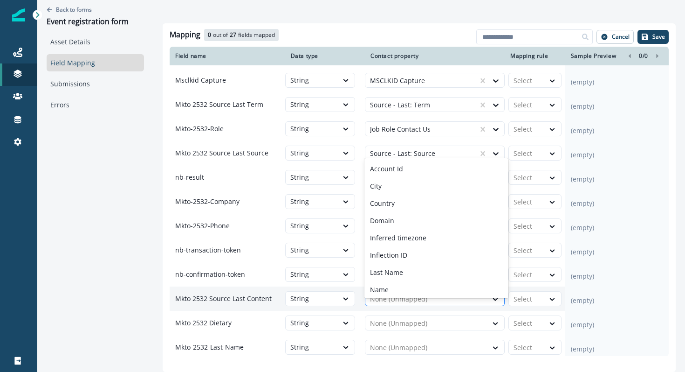
click at [393, 301] on div "None (Unmapped)" at bounding box center [435, 298] width 140 height 15
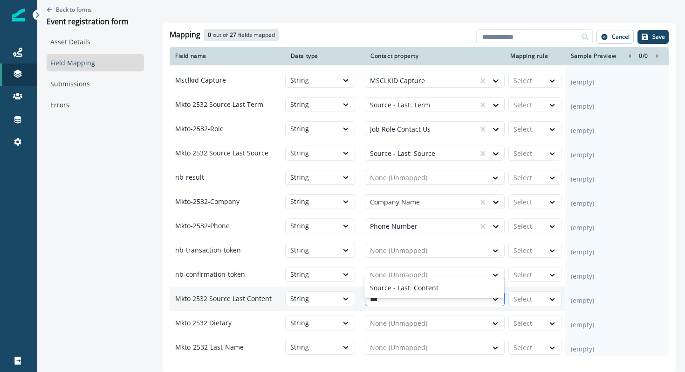
type input "****"
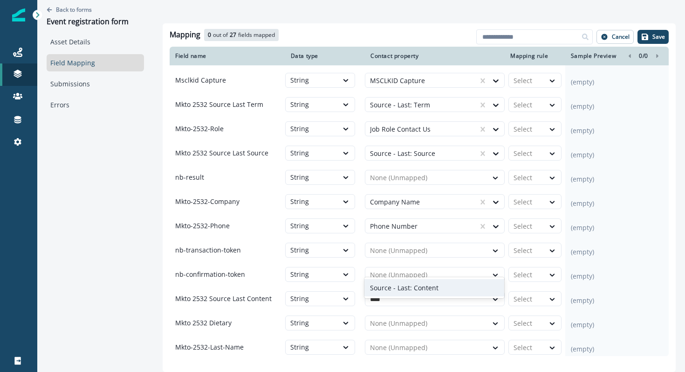
click at [409, 290] on p "Source - Last: Content" at bounding box center [404, 288] width 69 height 10
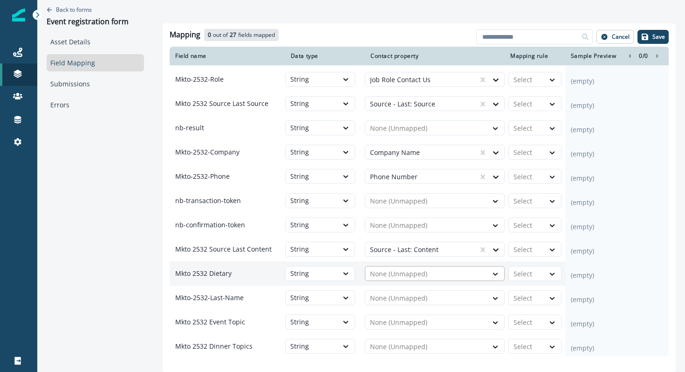
scroll to position [277, 0]
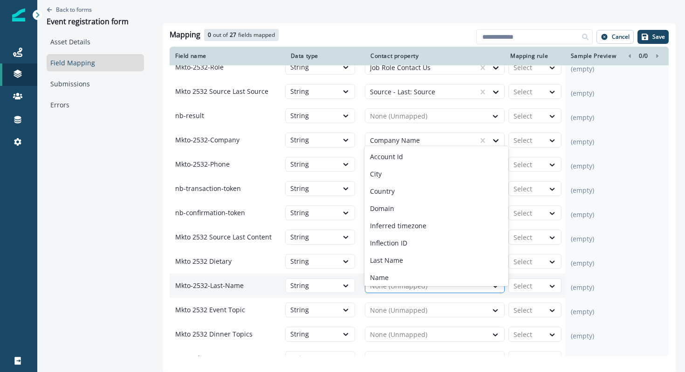
click at [404, 291] on div at bounding box center [426, 285] width 113 height 11
type input "*"
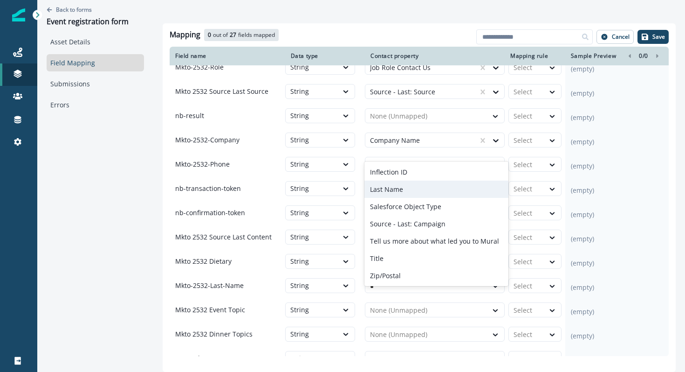
click at [407, 187] on div "Last Name" at bounding box center [437, 188] width 144 height 17
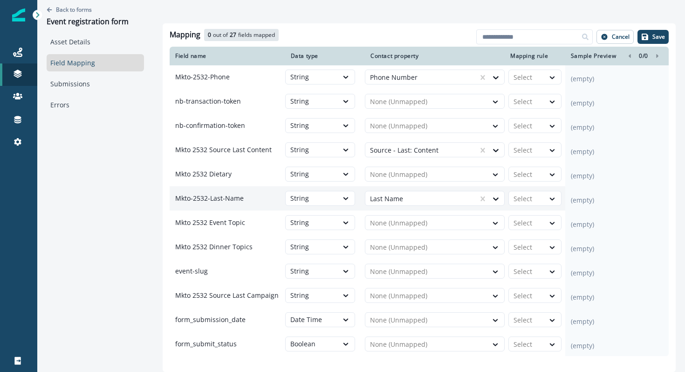
scroll to position [376, 0]
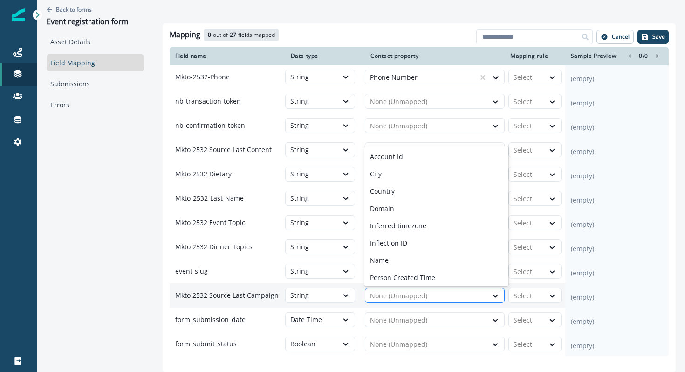
click at [385, 295] on div at bounding box center [426, 295] width 113 height 11
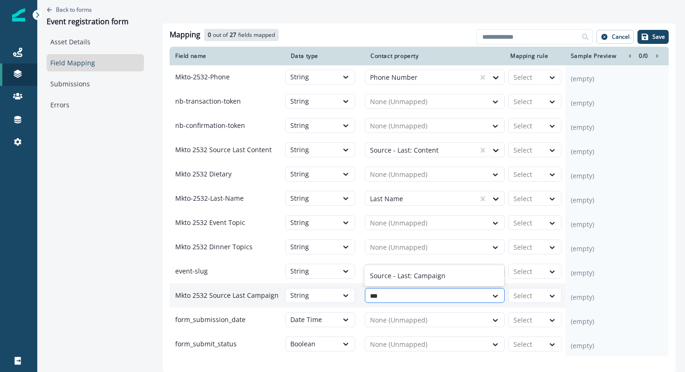
type input "****"
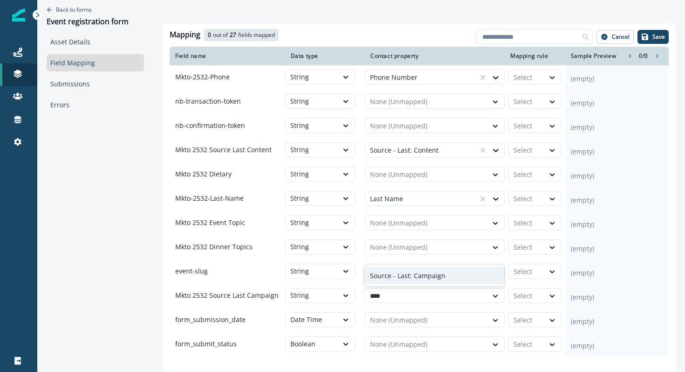
click at [395, 283] on div "Source - Last: Campaign" at bounding box center [435, 275] width 140 height 17
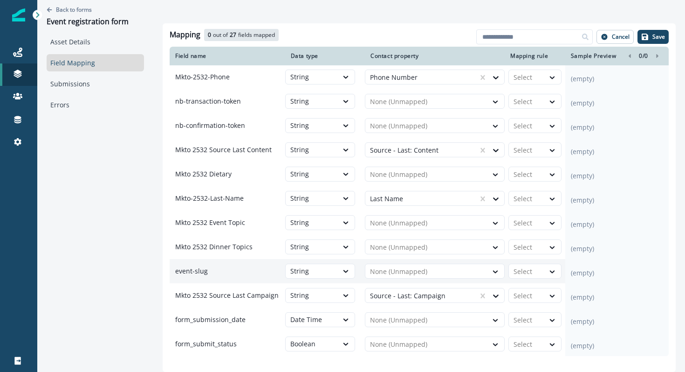
scroll to position [25, 0]
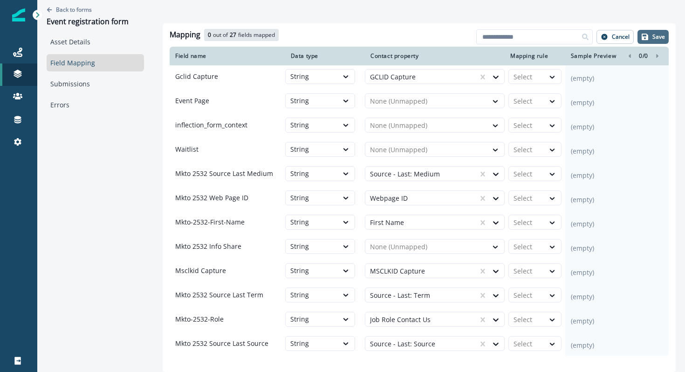
click at [655, 38] on p "Save" at bounding box center [659, 37] width 13 height 7
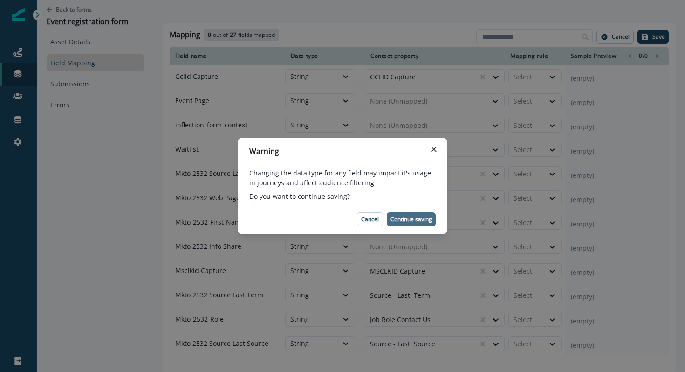
click at [411, 219] on p "Continue saving" at bounding box center [411, 219] width 41 height 7
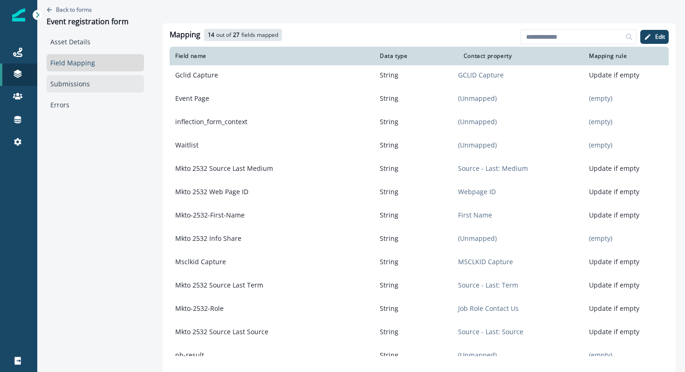
click at [63, 82] on link "Submissions" at bounding box center [95, 83] width 97 height 17
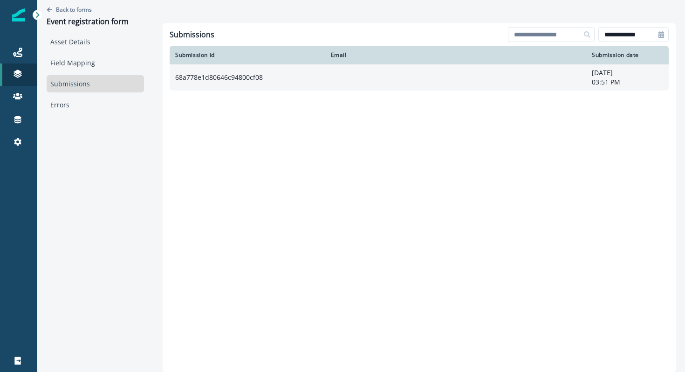
click at [241, 84] on td "68a778e1d80646c94800cf08" at bounding box center [248, 77] width 156 height 26
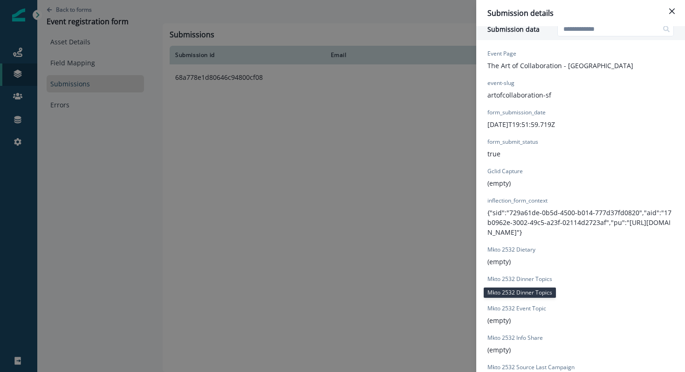
scroll to position [331, 0]
click at [513, 92] on p "artofcollaboration-sf" at bounding box center [520, 95] width 64 height 10
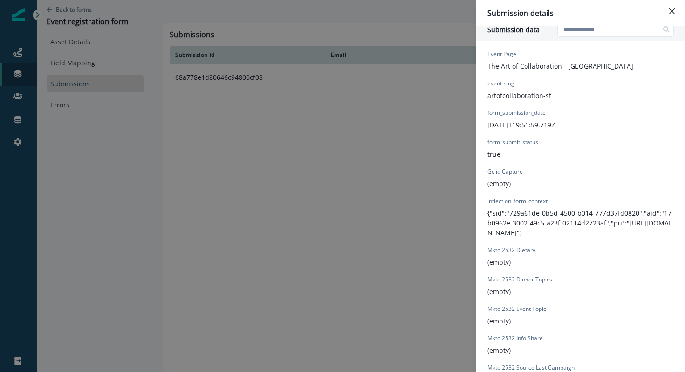
click at [513, 92] on p "artofcollaboration-sf" at bounding box center [520, 95] width 64 height 10
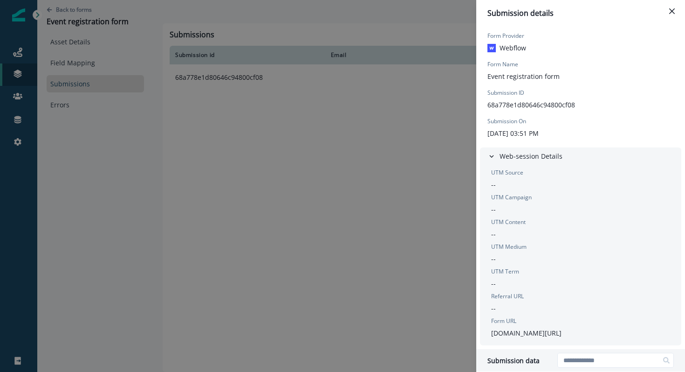
scroll to position [646, 0]
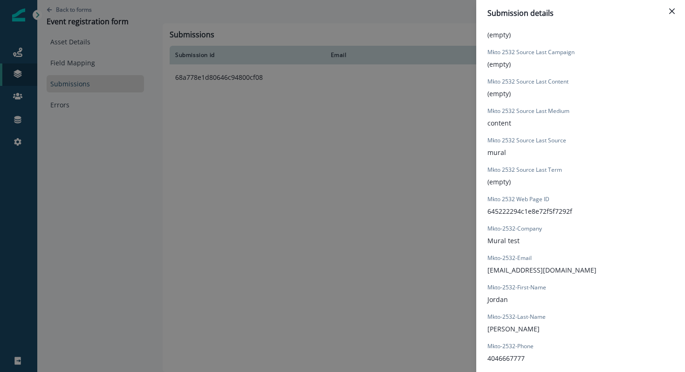
drag, startPoint x: 575, startPoint y: 211, endPoint x: 482, endPoint y: 207, distance: 92.9
click at [482, 207] on div "Event Page The Art of Collaboration - San Francisco event-slug artofcollaborati…" at bounding box center [580, 136] width 209 height 815
click at [483, 208] on div "Event Page The Art of Collaboration - San Francisco event-slug artofcollaborati…" at bounding box center [580, 136] width 209 height 815
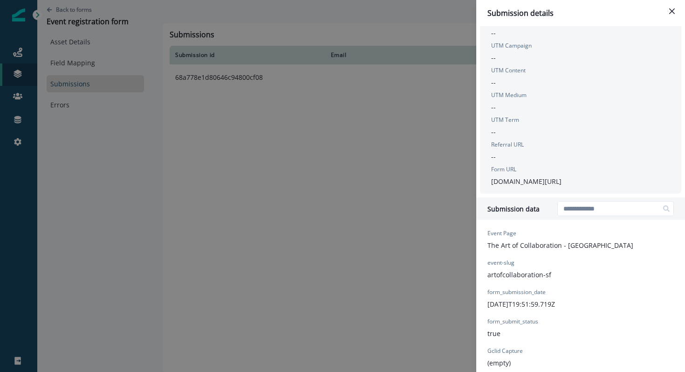
scroll to position [153, 0]
drag, startPoint x: 488, startPoint y: 261, endPoint x: 517, endPoint y: 263, distance: 29.0
click at [518, 263] on div "event-slug artofcollaboration-sf" at bounding box center [520, 267] width 64 height 21
click at [517, 263] on div "event-slug artofcollaboration-sf" at bounding box center [520, 267] width 64 height 21
drag, startPoint x: 517, startPoint y: 263, endPoint x: 500, endPoint y: 262, distance: 16.8
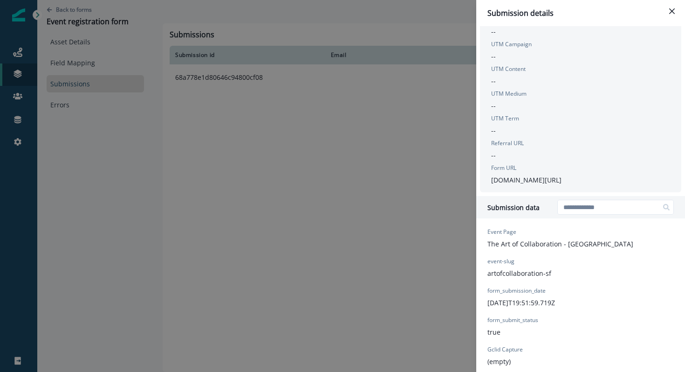
click at [506, 262] on div "event-slug artofcollaboration-sf" at bounding box center [520, 267] width 64 height 21
click at [497, 262] on p "event-slug" at bounding box center [501, 261] width 27 height 8
click at [673, 14] on icon "Close" at bounding box center [673, 11] width 6 height 6
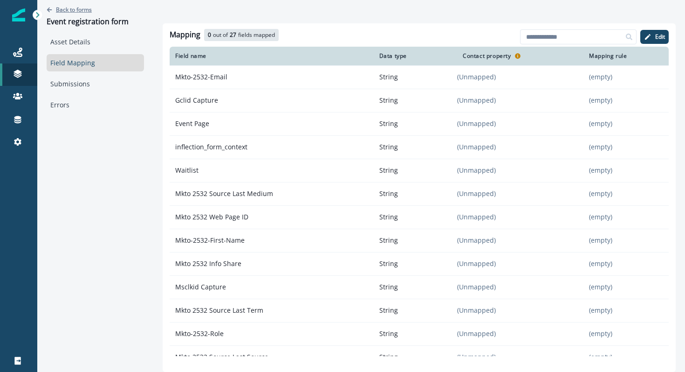
click at [87, 10] on p "Back to forms" at bounding box center [74, 10] width 36 height 8
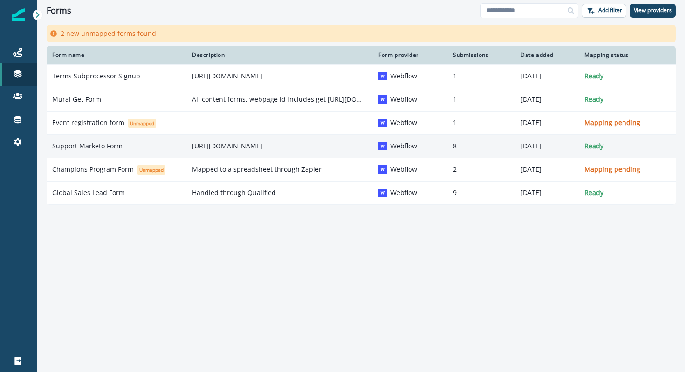
click at [91, 146] on p "Support Marketo Form" at bounding box center [87, 145] width 70 height 9
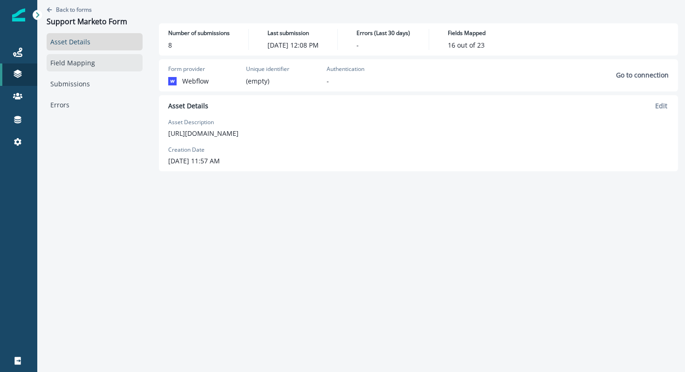
click at [131, 66] on link "Field Mapping" at bounding box center [95, 62] width 96 height 17
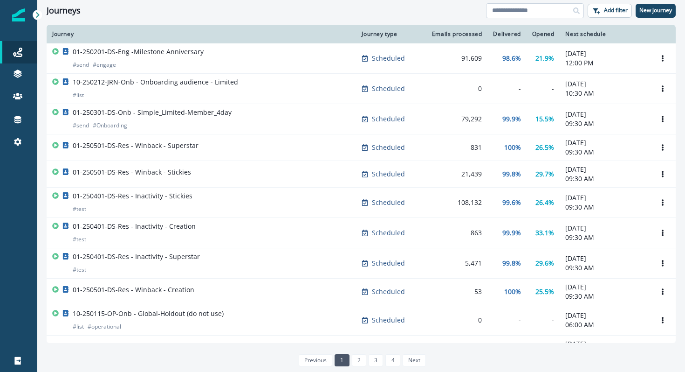
click at [535, 10] on input at bounding box center [535, 10] width 98 height 15
type input "*****"
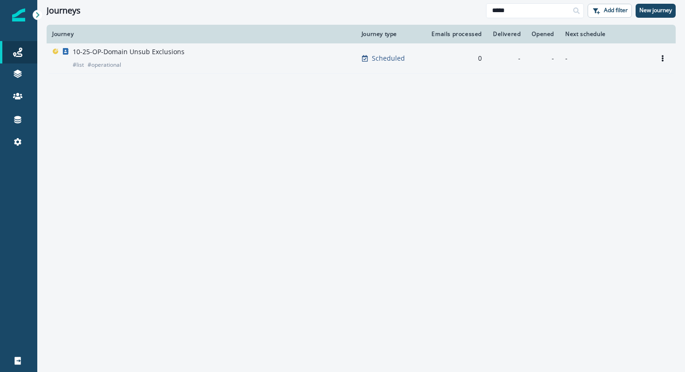
click at [133, 52] on p "10-25-OP-Domain Unsub Exclusions" at bounding box center [129, 51] width 112 height 9
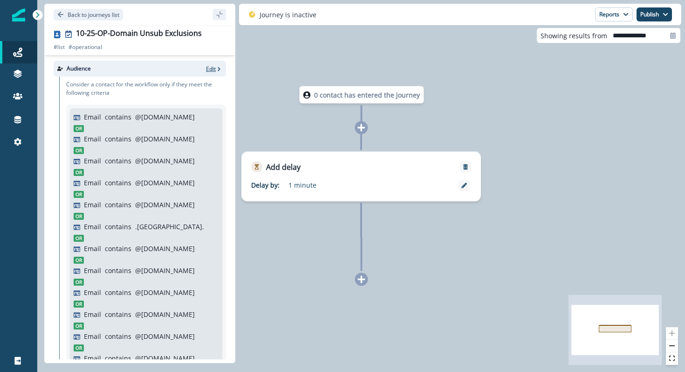
click at [214, 70] on p "Edit" at bounding box center [211, 69] width 10 height 8
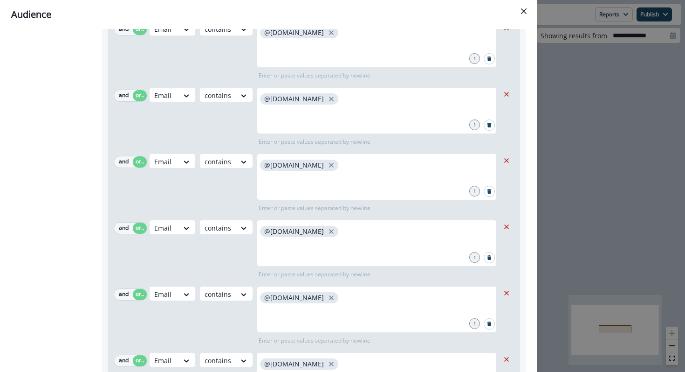
scroll to position [13650, 0]
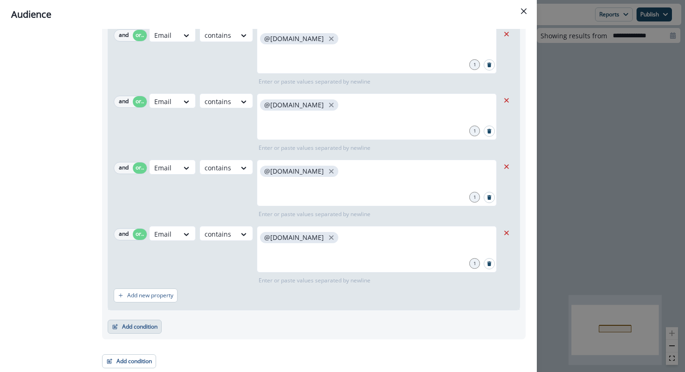
click at [154, 325] on button "Add condition" at bounding box center [135, 326] width 54 height 14
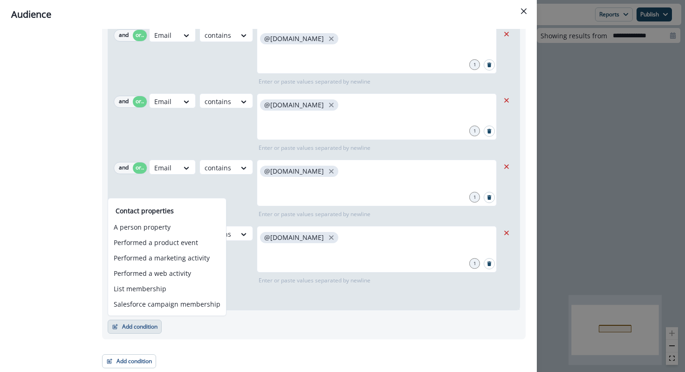
click at [258, 280] on p "Enter or paste values separated by newline" at bounding box center [315, 280] width 116 height 8
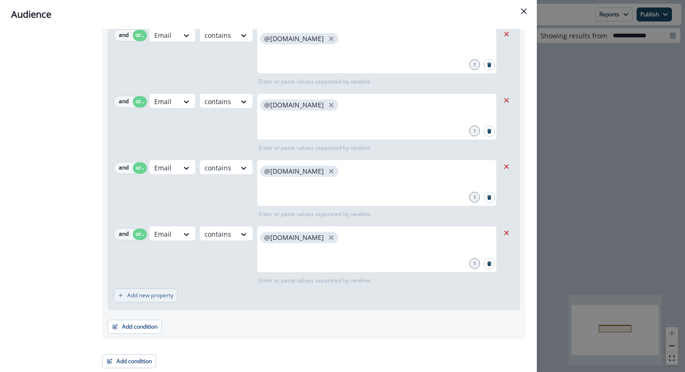
click at [163, 298] on button "Add new property" at bounding box center [146, 295] width 64 height 14
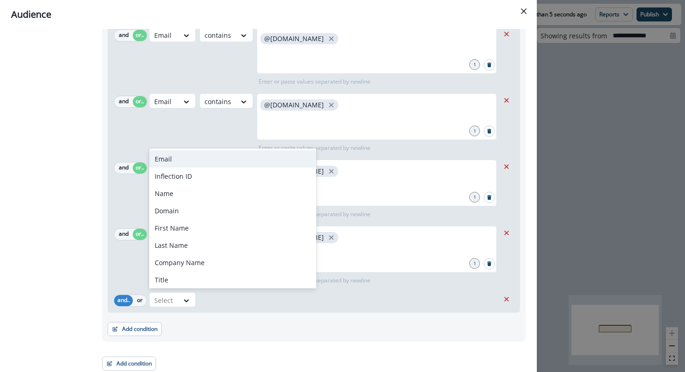
click at [182, 152] on div "Email" at bounding box center [232, 158] width 167 height 17
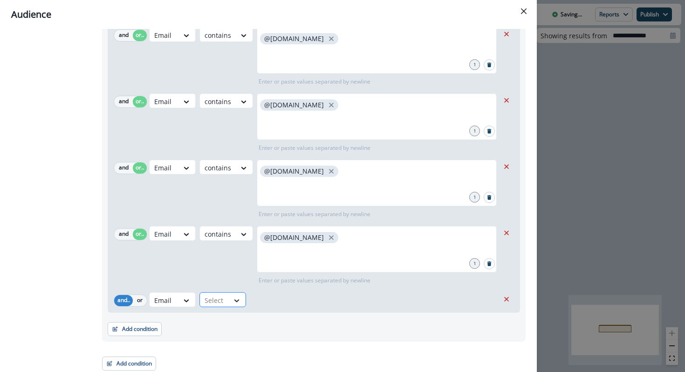
click at [235, 303] on icon at bounding box center [237, 300] width 8 height 9
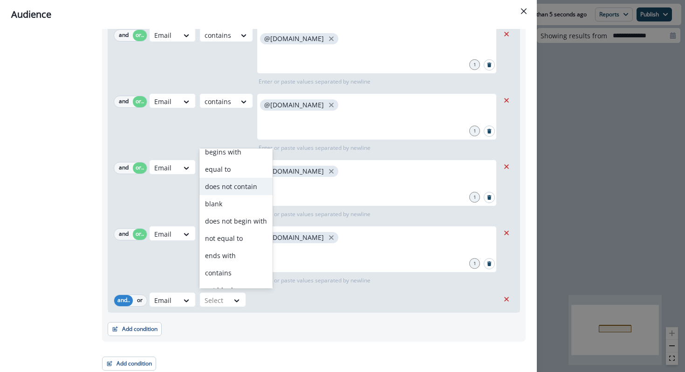
scroll to position [36, 0]
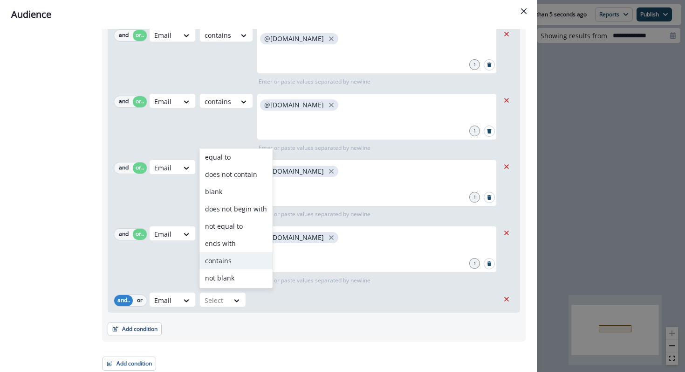
click at [222, 259] on div "contains" at bounding box center [236, 260] width 73 height 17
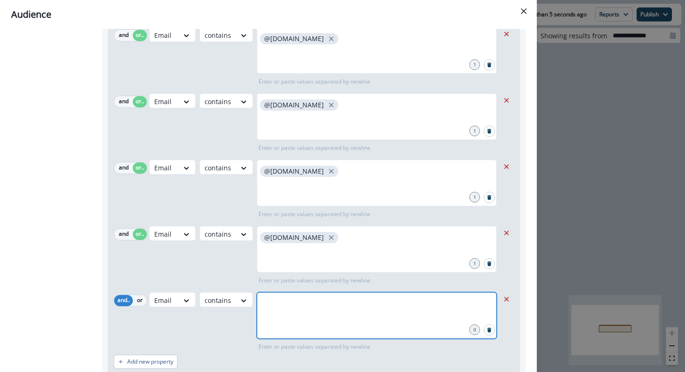
click at [275, 301] on input "text" at bounding box center [376, 303] width 237 height 19
type input "*********"
click at [338, 303] on icon "close" at bounding box center [342, 303] width 8 height 8
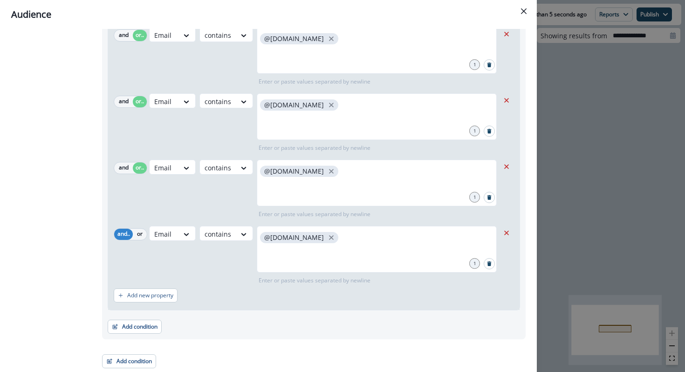
click at [528, 11] on button "Close" at bounding box center [524, 11] width 15 height 15
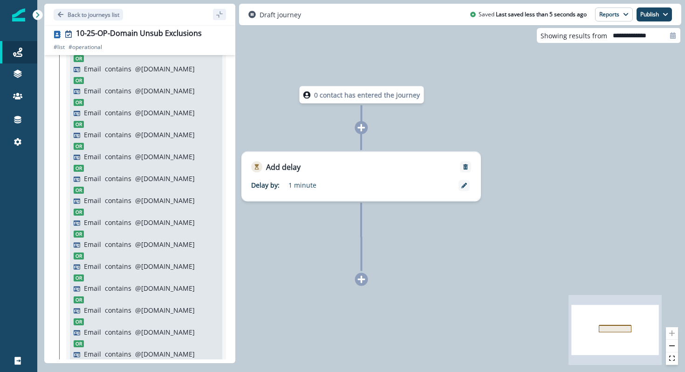
scroll to position [0, 0]
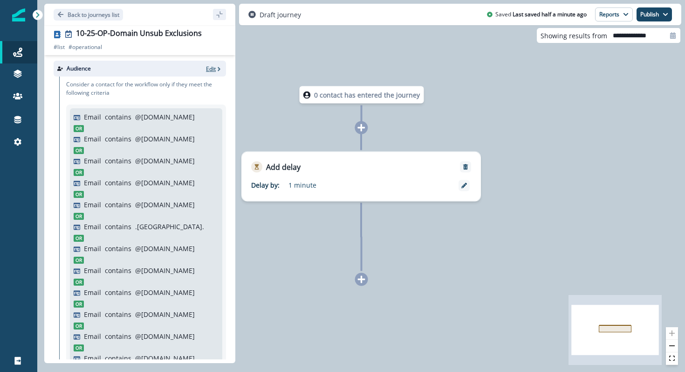
click at [214, 71] on p "Edit" at bounding box center [211, 69] width 10 height 8
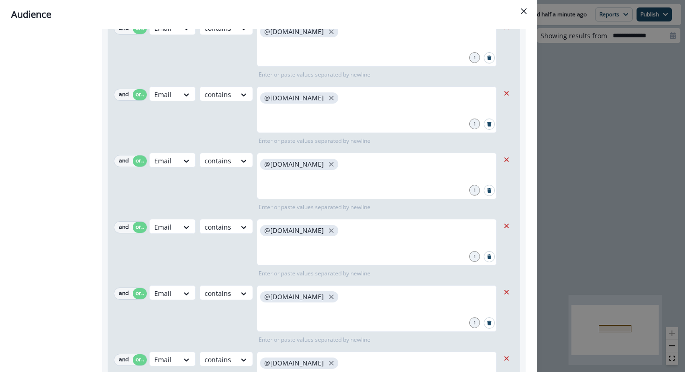
scroll to position [13716, 0]
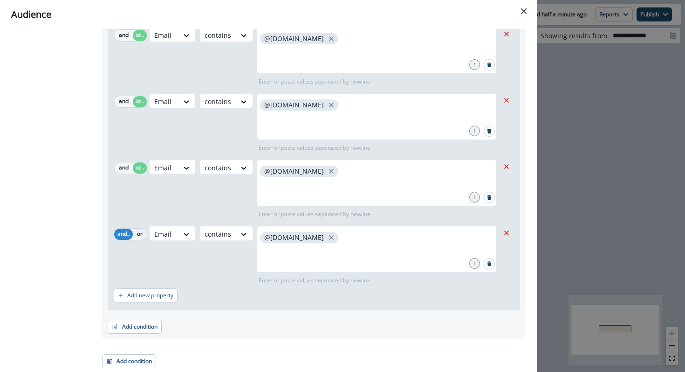
click at [137, 233] on button "or" at bounding box center [140, 233] width 14 height 11
click at [523, 13] on icon "Close" at bounding box center [524, 11] width 6 height 6
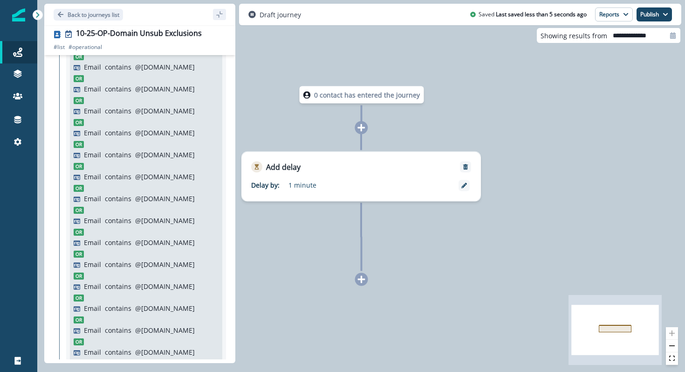
scroll to position [4622, 0]
